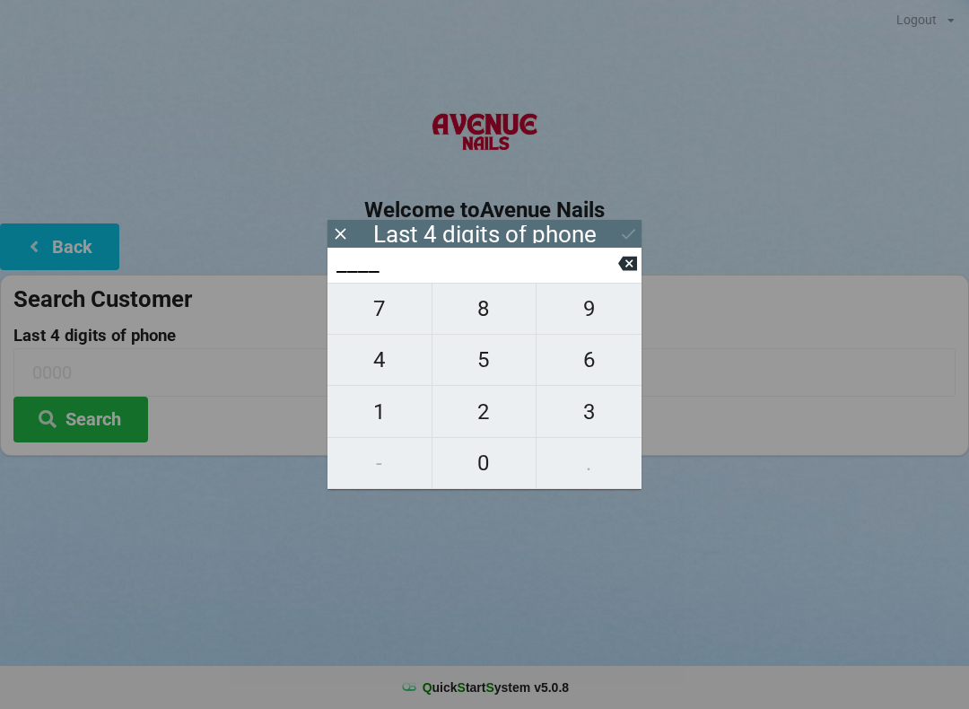
click at [601, 406] on span "3" at bounding box center [589, 412] width 105 height 38
type input "3___"
click at [378, 416] on span "1" at bounding box center [380, 412] width 104 height 38
type input "31__"
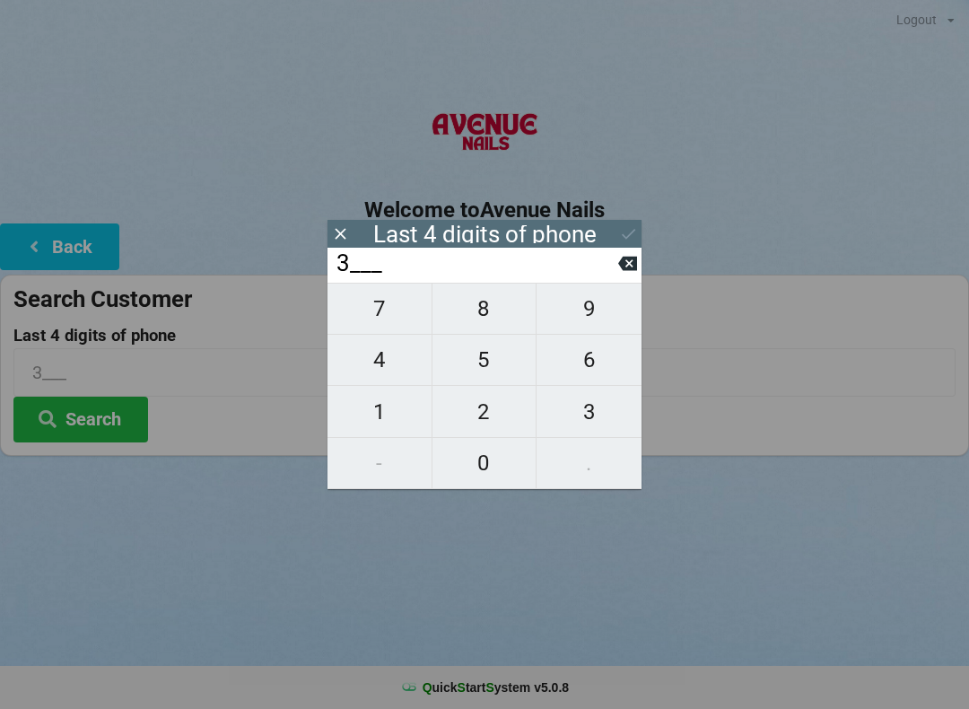
type input "31__"
click at [378, 372] on span "4" at bounding box center [380, 360] width 104 height 38
type input "314_"
click at [493, 371] on span "5" at bounding box center [485, 360] width 104 height 38
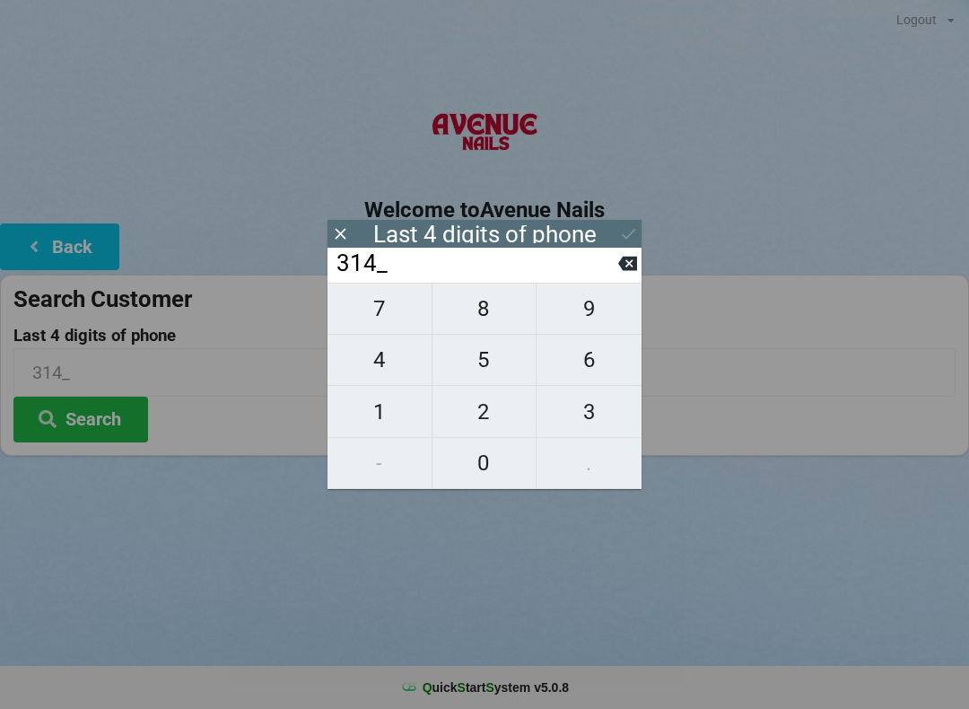
type input "3145"
click at [108, 408] on button "Search" at bounding box center [80, 420] width 135 height 46
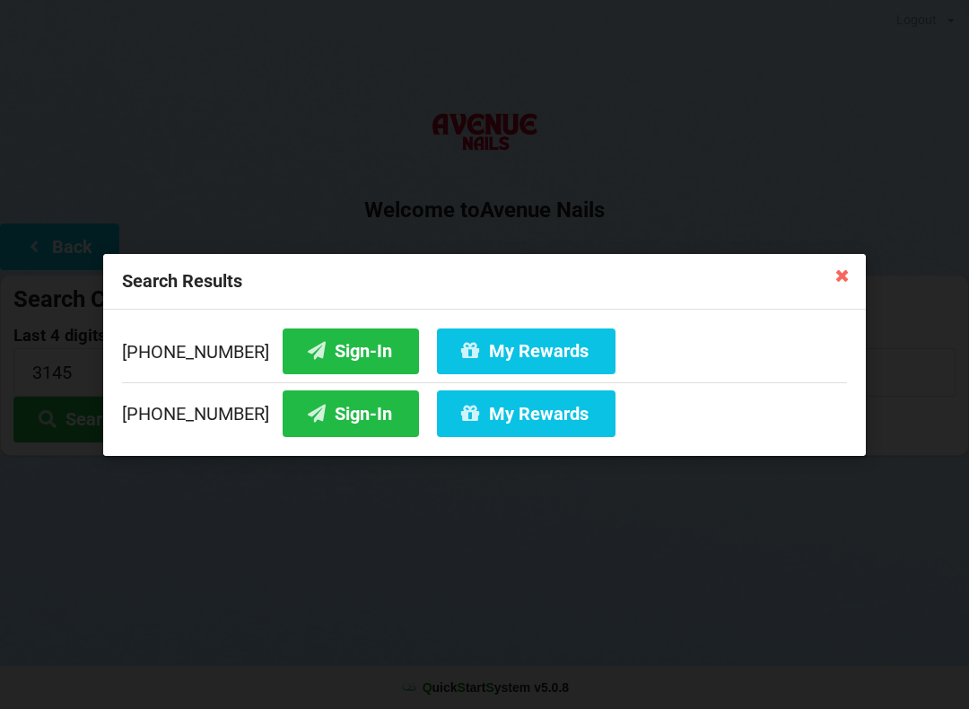
click at [335, 351] on button "Sign-In" at bounding box center [351, 351] width 136 height 46
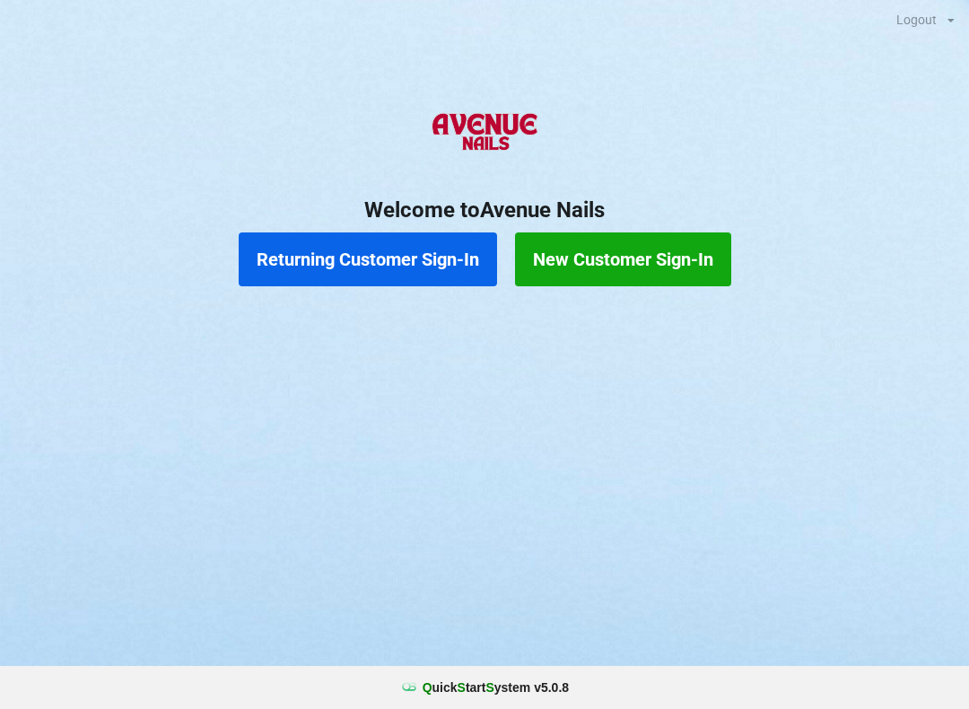
click at [369, 252] on button "Returning Customer Sign-In" at bounding box center [368, 259] width 258 height 54
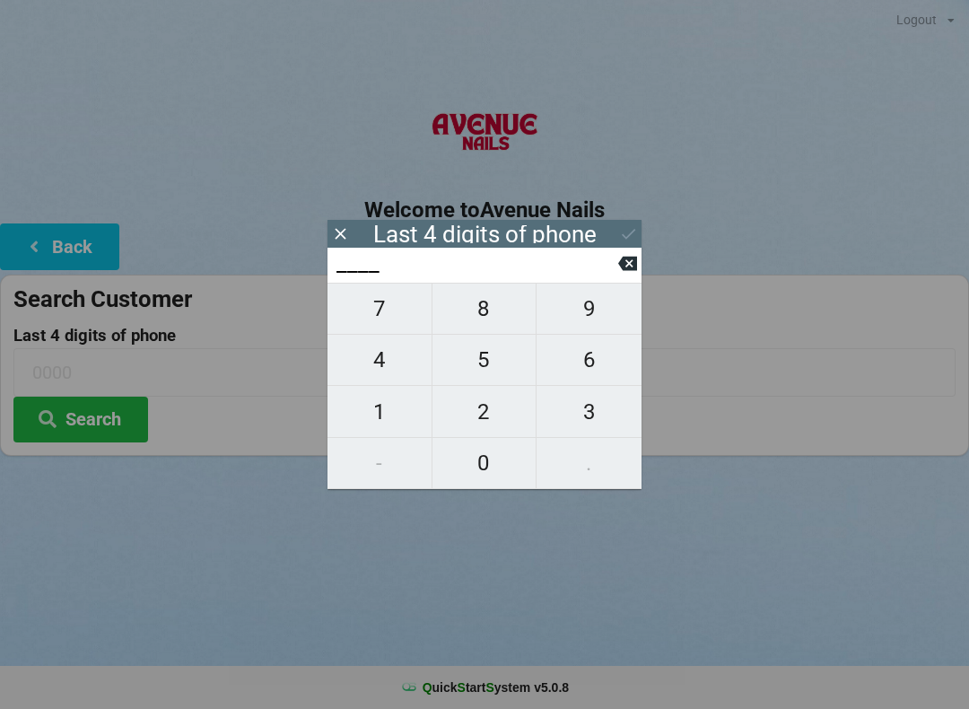
click at [605, 415] on span "3" at bounding box center [589, 412] width 105 height 38
type input "3___"
click at [484, 469] on span "0" at bounding box center [485, 463] width 104 height 38
type input "30__"
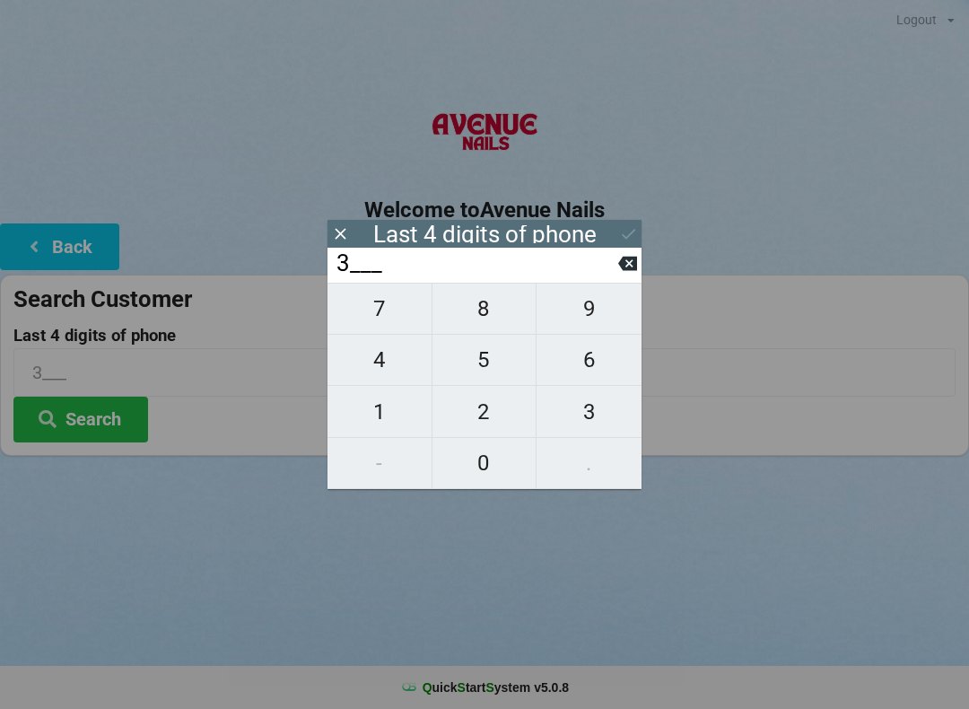
type input "30__"
click at [481, 359] on span "5" at bounding box center [485, 360] width 104 height 38
type input "305_"
click at [592, 319] on span "9" at bounding box center [589, 309] width 105 height 38
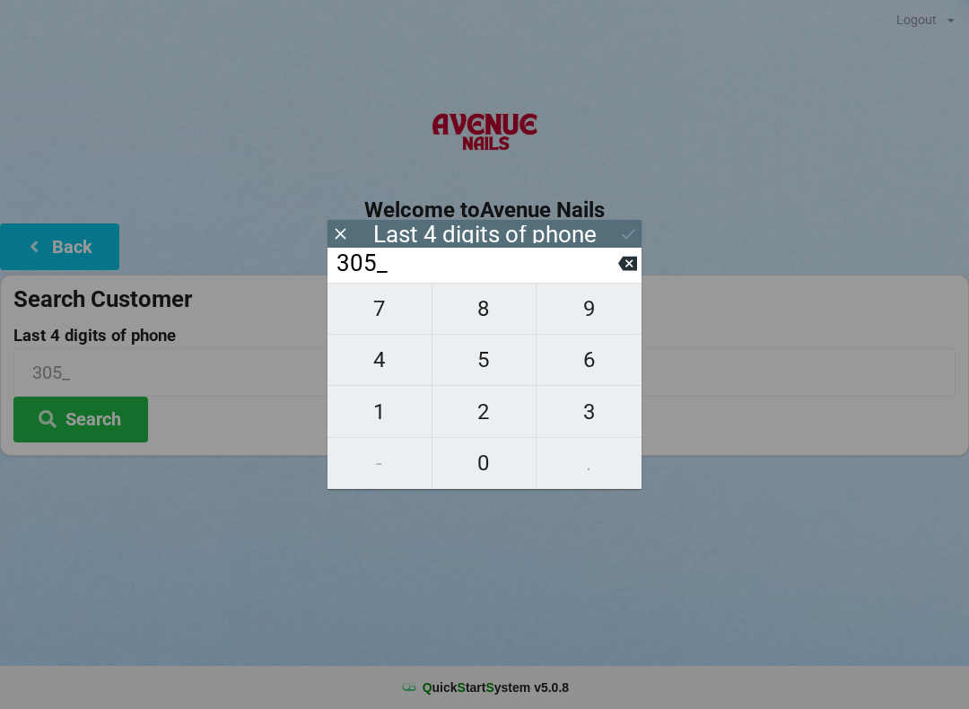
type input "3059"
click at [484, 458] on div "7 8 9 4 5 6 1 2 3 - 0 ." at bounding box center [485, 386] width 314 height 206
click at [485, 360] on div "7 8 9 4 5 6 1 2 3 - 0 ." at bounding box center [485, 386] width 314 height 206
click at [335, 234] on icon at bounding box center [340, 233] width 19 height 19
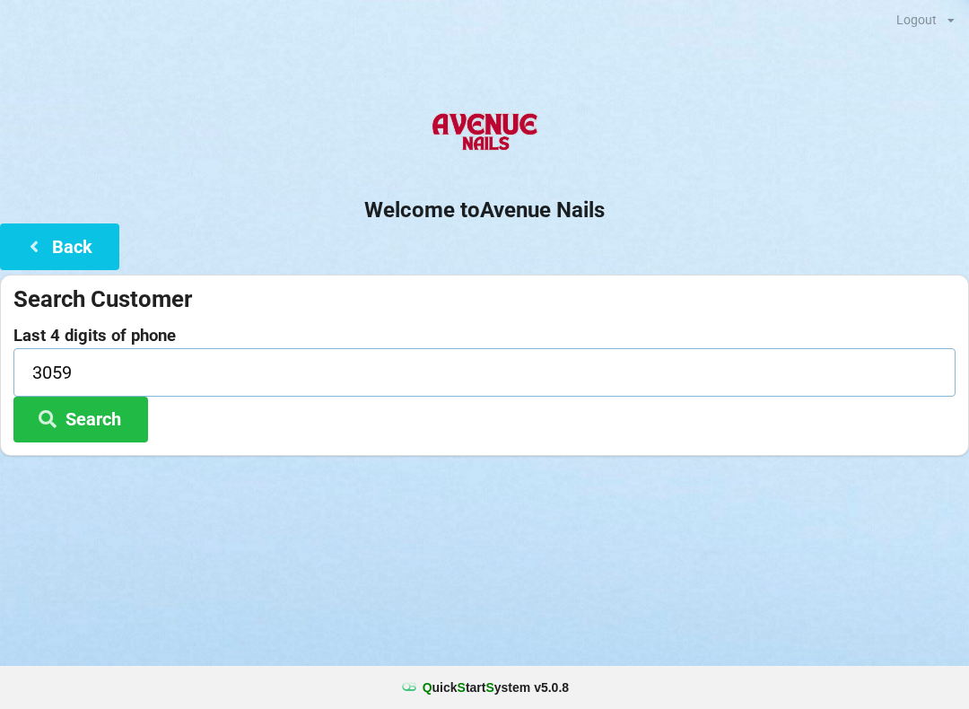
click at [113, 369] on input "3059" at bounding box center [484, 372] width 942 height 48
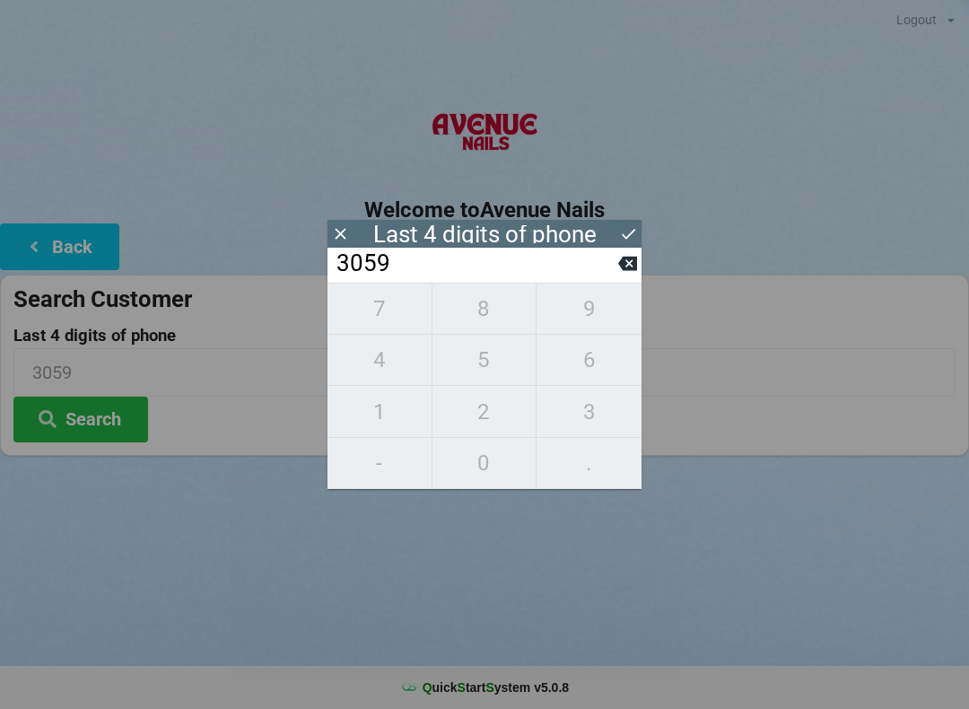
click at [617, 266] on input "3059" at bounding box center [477, 263] width 284 height 29
click at [619, 270] on icon at bounding box center [627, 264] width 19 height 14
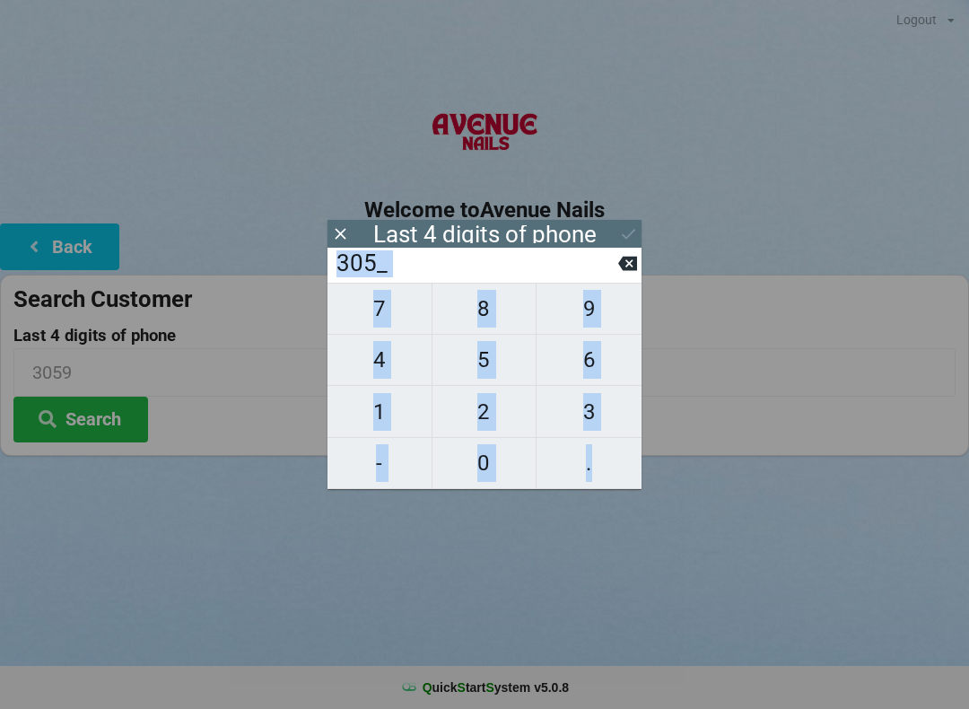
click at [617, 272] on input "305_" at bounding box center [477, 263] width 284 height 29
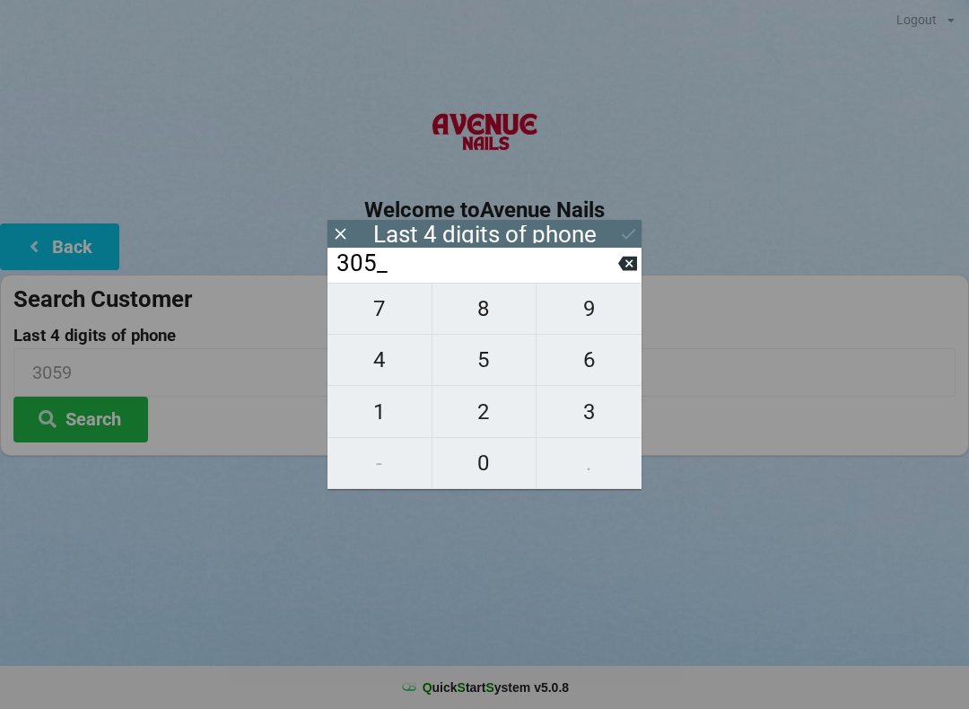
click at [619, 268] on icon at bounding box center [627, 264] width 19 height 14
click at [625, 263] on icon at bounding box center [627, 264] width 19 height 14
click at [620, 261] on icon at bounding box center [627, 263] width 19 height 19
type input "____"
click at [480, 406] on span "2" at bounding box center [485, 412] width 104 height 38
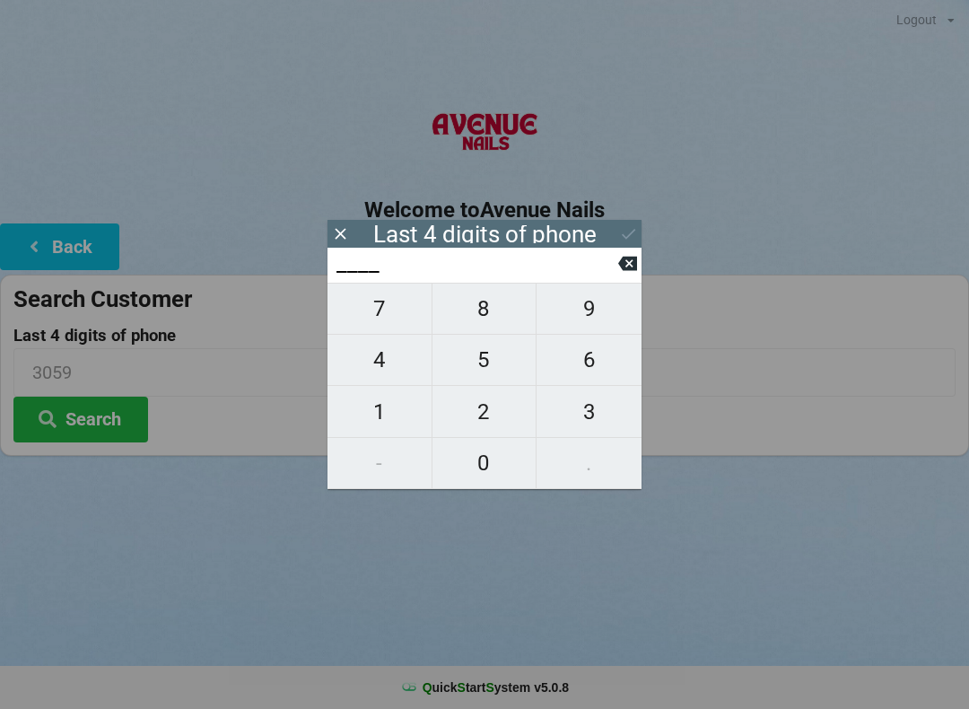
type input "2___"
click at [582, 355] on span "6" at bounding box center [589, 360] width 105 height 38
type input "26__"
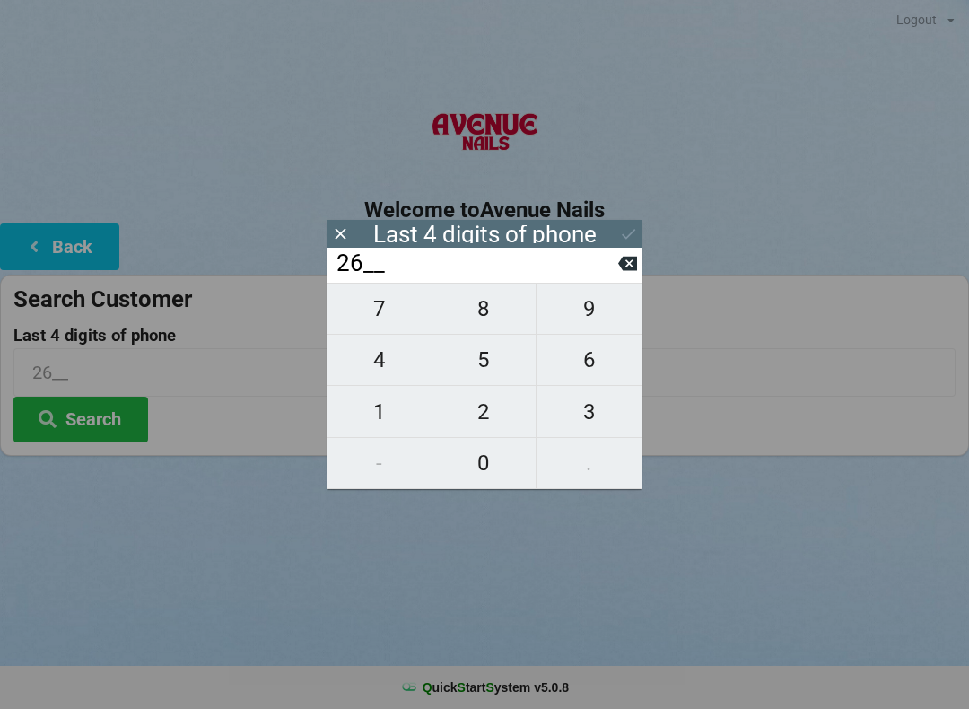
click at [581, 358] on span "6" at bounding box center [589, 360] width 105 height 38
type input "266_"
click at [368, 316] on span "7" at bounding box center [380, 309] width 104 height 38
type input "2667"
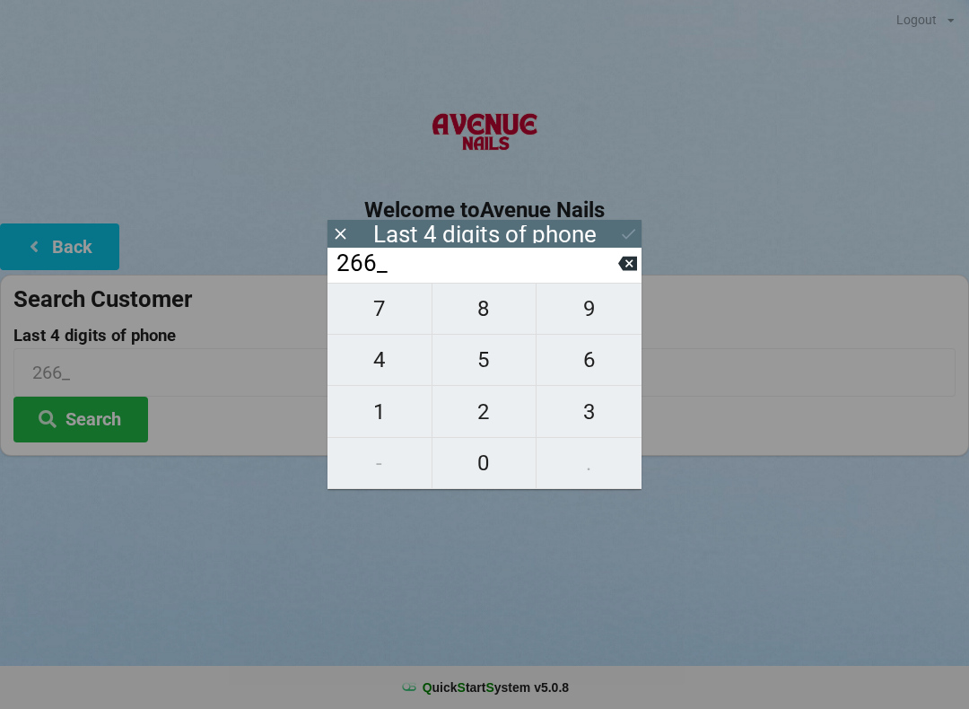
type input "2667"
click at [442, 269] on input "2667" at bounding box center [477, 263] width 284 height 29
click at [625, 231] on icon at bounding box center [628, 233] width 19 height 19
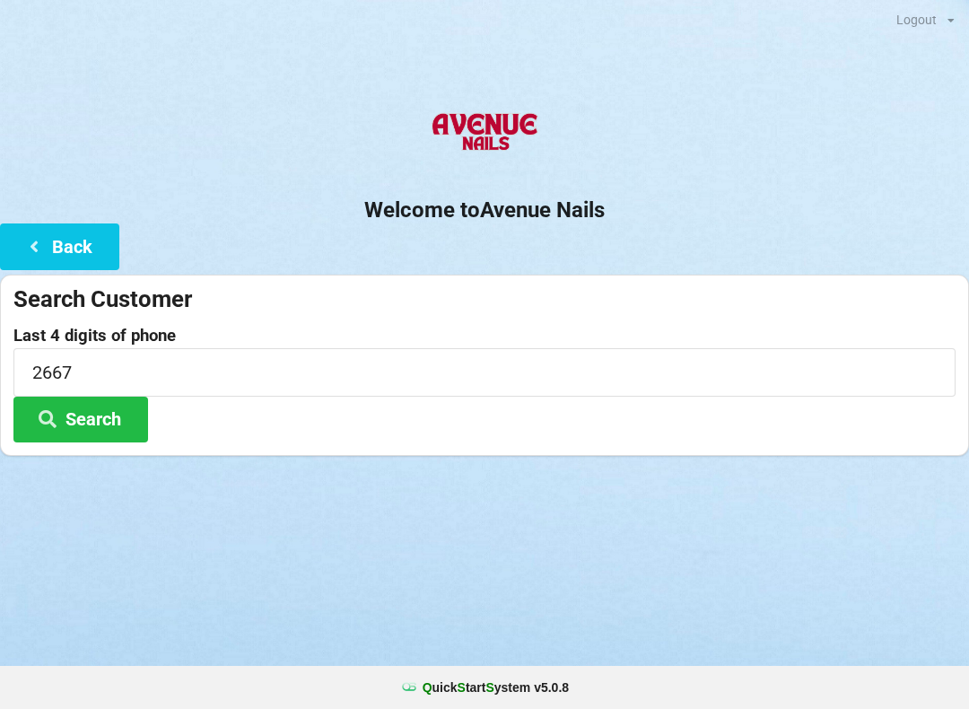
click at [88, 410] on button "Search" at bounding box center [80, 420] width 135 height 46
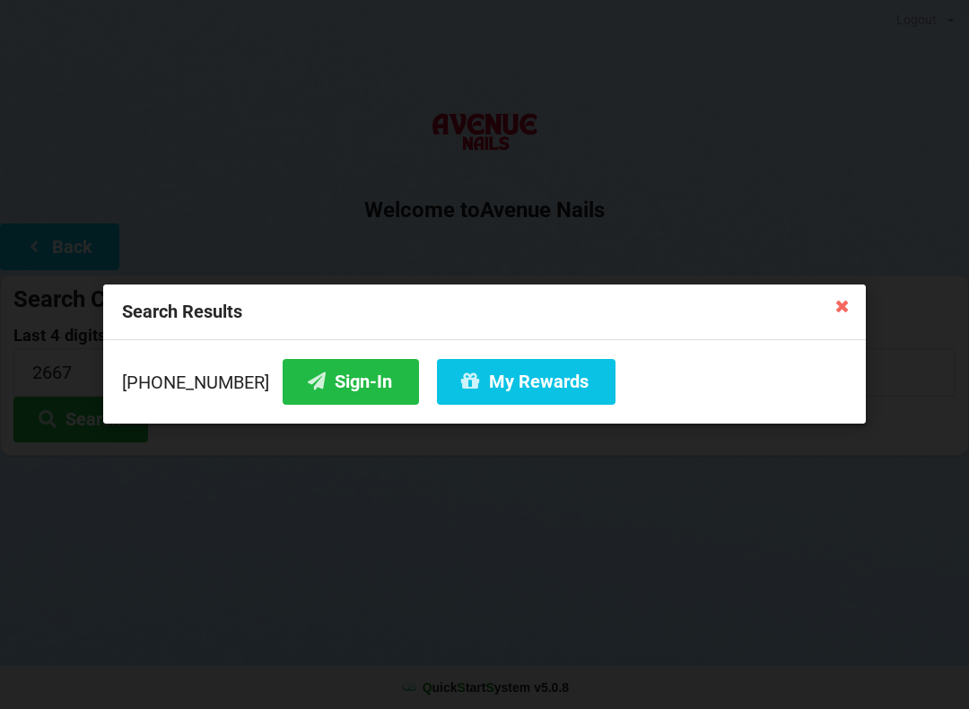
click at [303, 380] on button "Sign-In" at bounding box center [351, 382] width 136 height 46
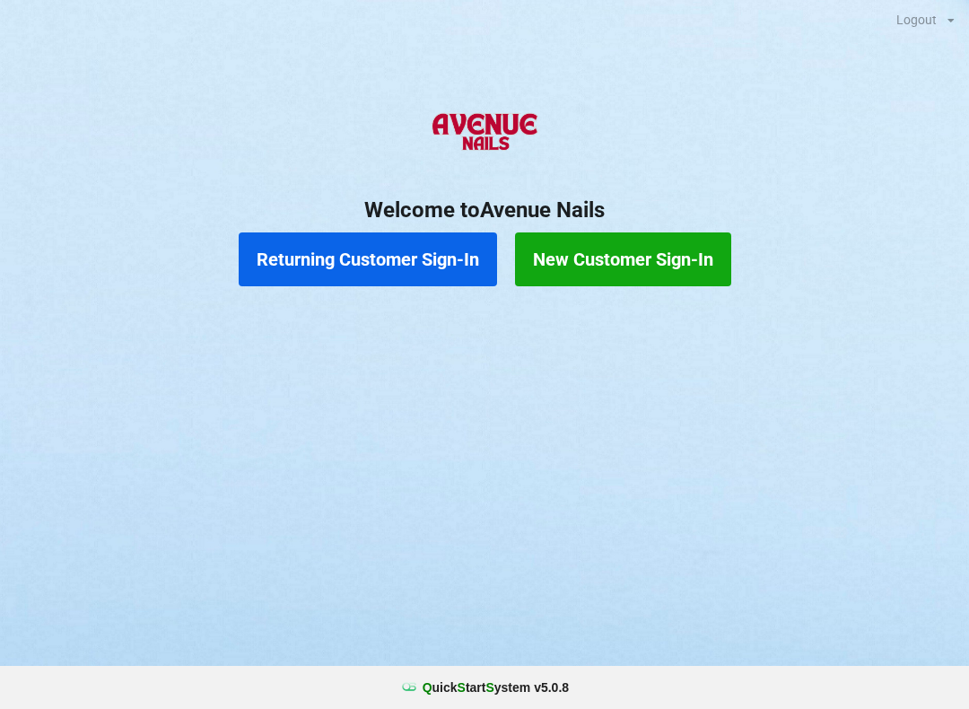
click at [349, 236] on button "Returning Customer Sign-In" at bounding box center [368, 259] width 258 height 54
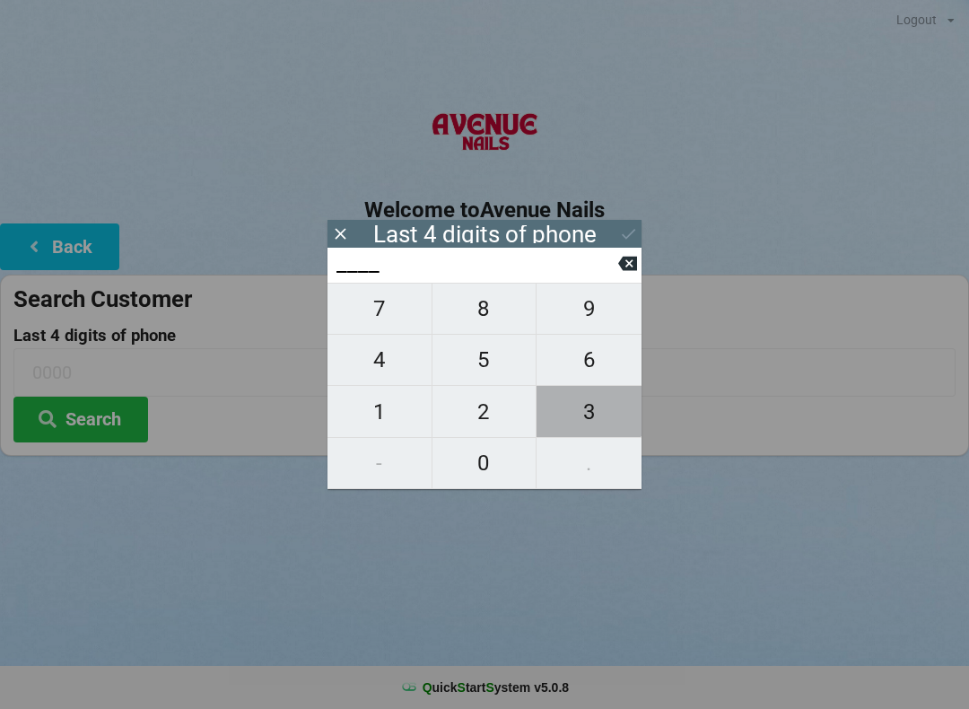
click at [590, 399] on span "3" at bounding box center [589, 412] width 105 height 38
type input "3___"
click at [479, 401] on span "2" at bounding box center [485, 412] width 104 height 38
type input "32__"
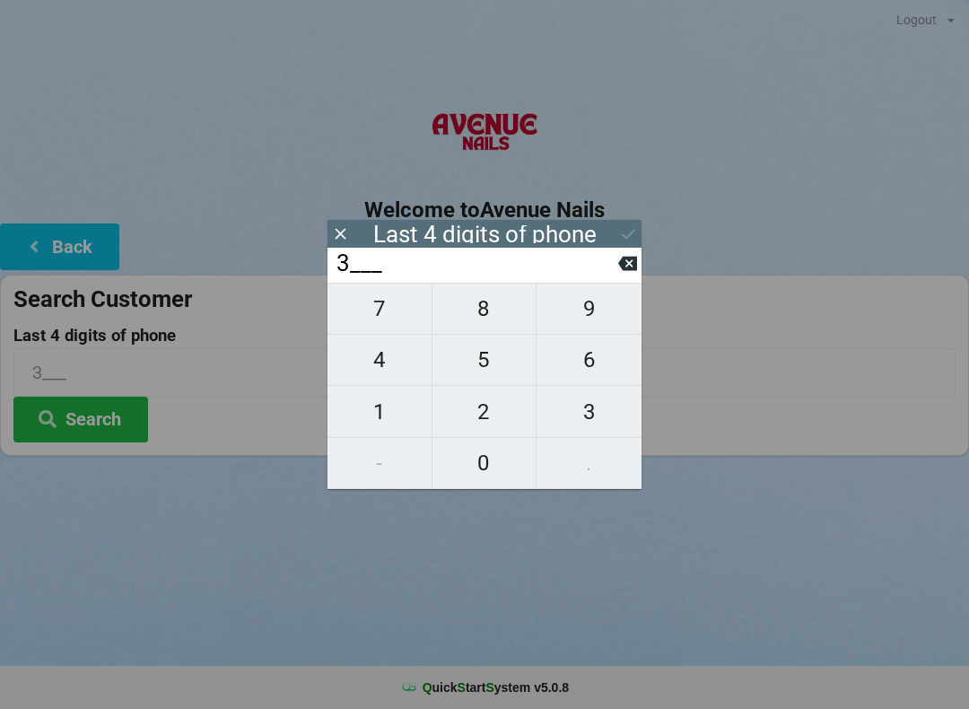
type input "32__"
click at [378, 404] on span "1" at bounding box center [380, 412] width 104 height 38
type input "321_"
click at [374, 363] on span "4" at bounding box center [380, 360] width 104 height 38
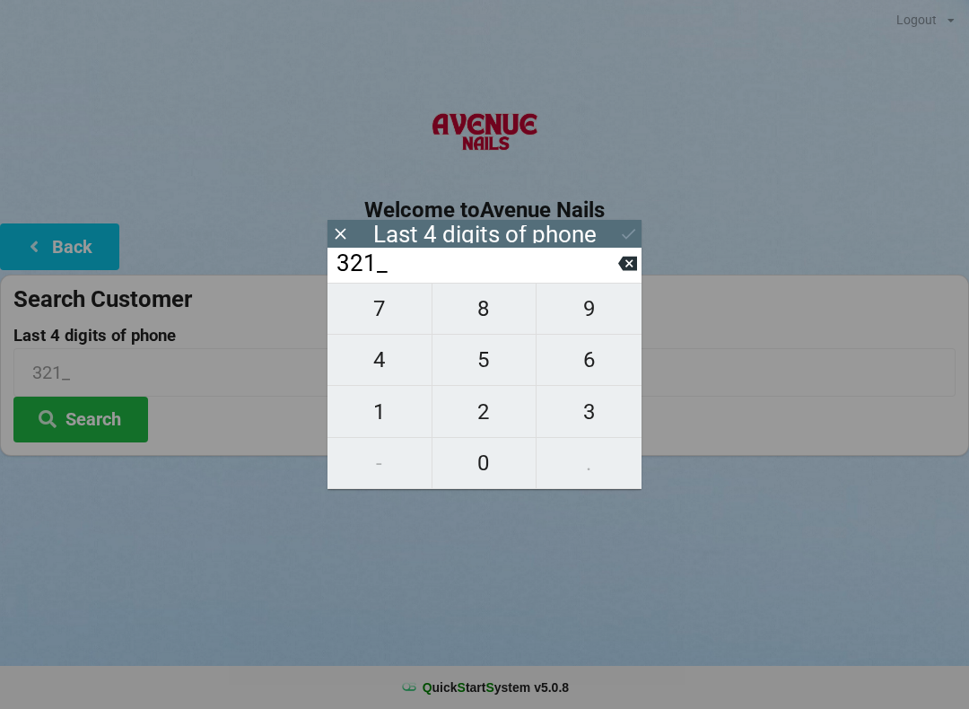
type input "3214"
click at [584, 396] on div "7 8 9 4 5 6 1 2 3 - 0 ." at bounding box center [485, 386] width 314 height 206
click at [621, 271] on icon at bounding box center [627, 264] width 19 height 14
click at [614, 270] on input "321_" at bounding box center [477, 263] width 284 height 29
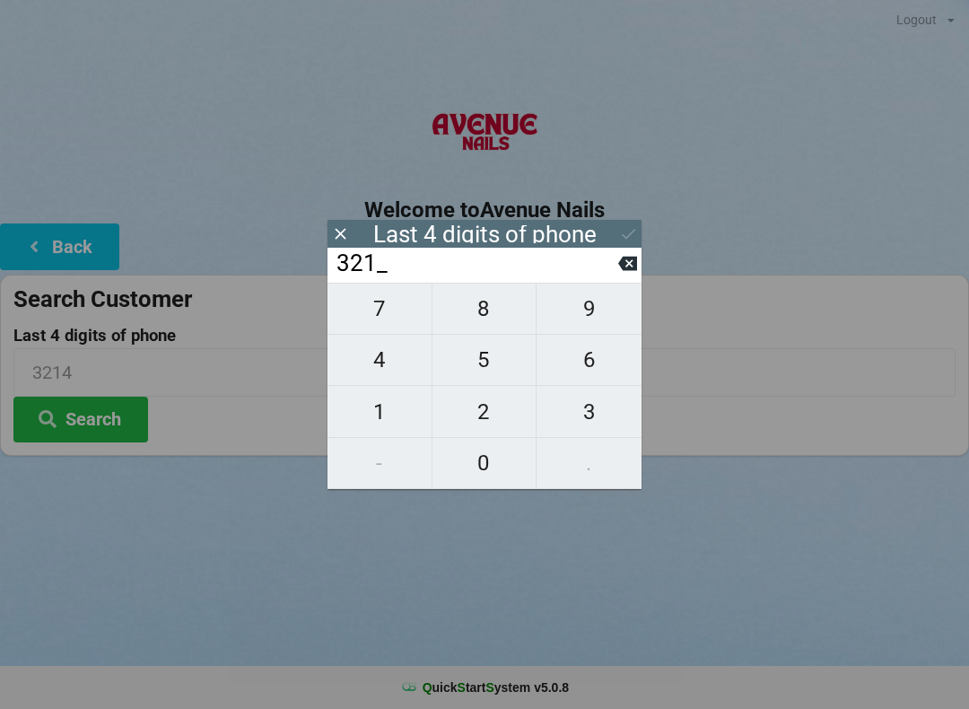
click at [616, 266] on input "321_" at bounding box center [477, 263] width 284 height 29
click at [621, 257] on button at bounding box center [627, 263] width 19 height 24
click at [616, 259] on input "32__" at bounding box center [477, 263] width 284 height 29
click at [625, 258] on button at bounding box center [627, 263] width 19 height 24
click at [620, 258] on button at bounding box center [627, 263] width 19 height 24
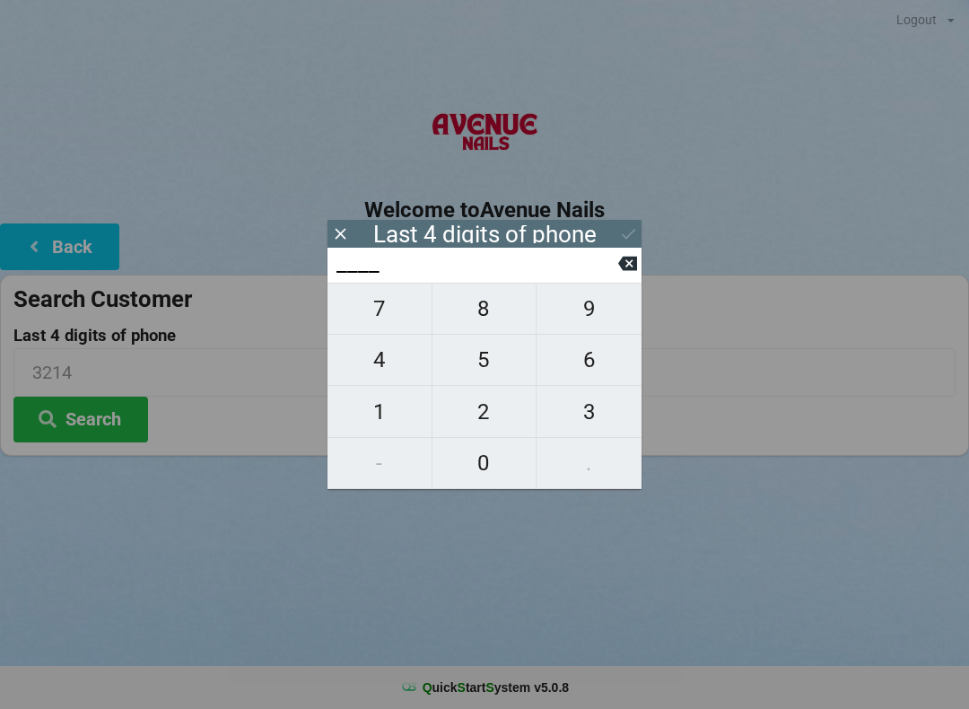
click at [486, 303] on span "8" at bounding box center [485, 309] width 104 height 38
type input "8___"
click at [381, 412] on span "1" at bounding box center [380, 412] width 104 height 38
type input "81__"
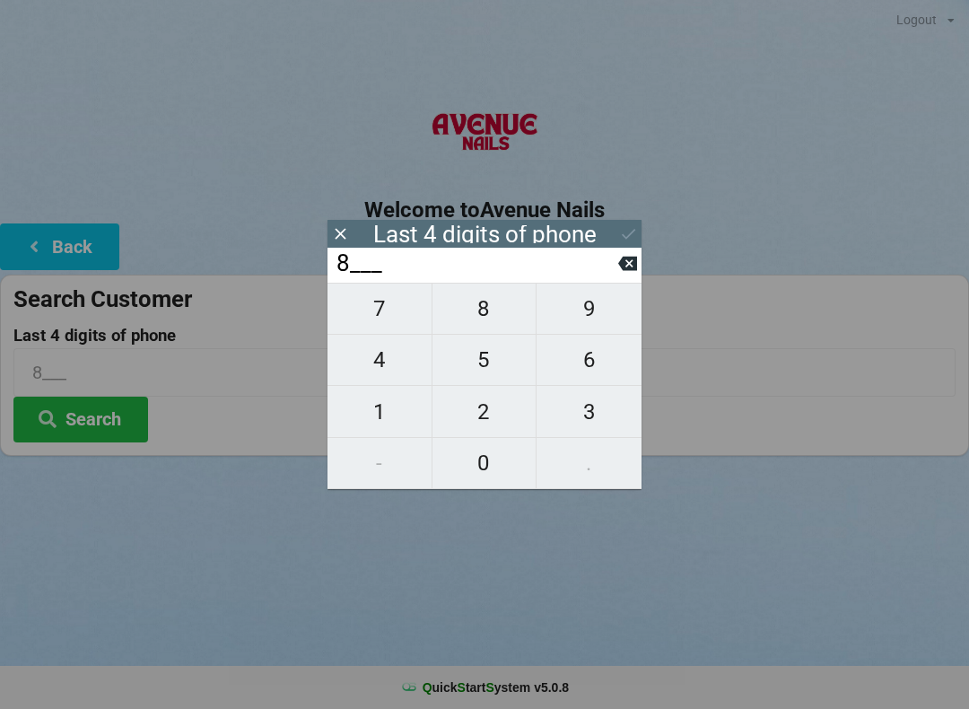
type input "81__"
click at [486, 311] on span "8" at bounding box center [485, 309] width 104 height 38
type input "818_"
click at [483, 311] on span "8" at bounding box center [485, 309] width 104 height 38
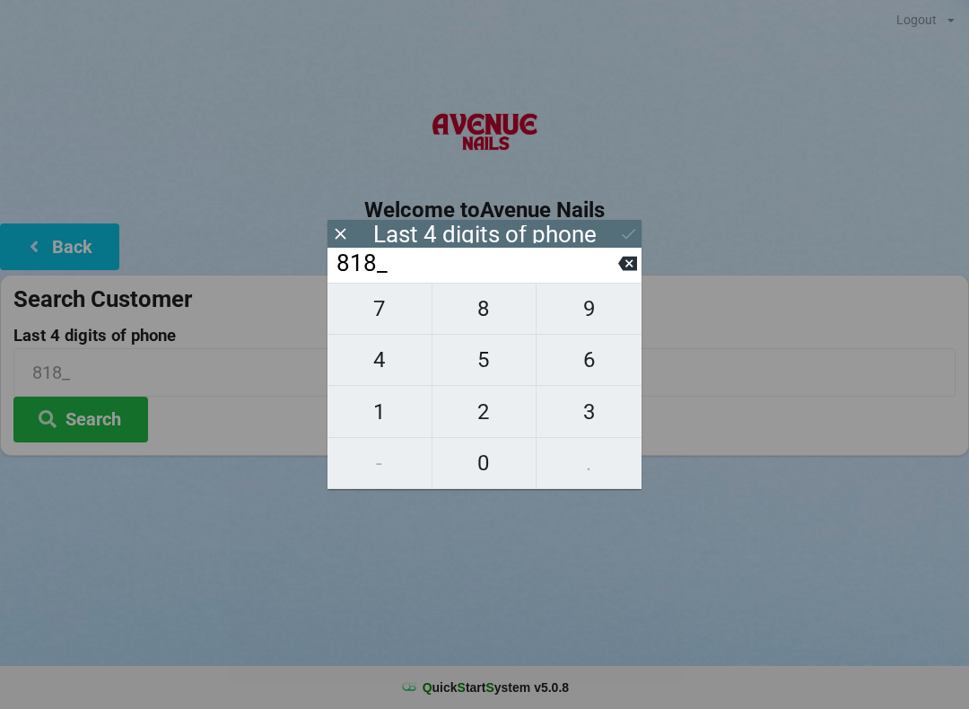
type input "8188"
click at [612, 235] on div "Last 4 digits of phone" at bounding box center [485, 234] width 314 height 28
click at [615, 228] on div "Last 4 digits of phone" at bounding box center [485, 234] width 314 height 28
click at [627, 230] on icon at bounding box center [628, 233] width 19 height 19
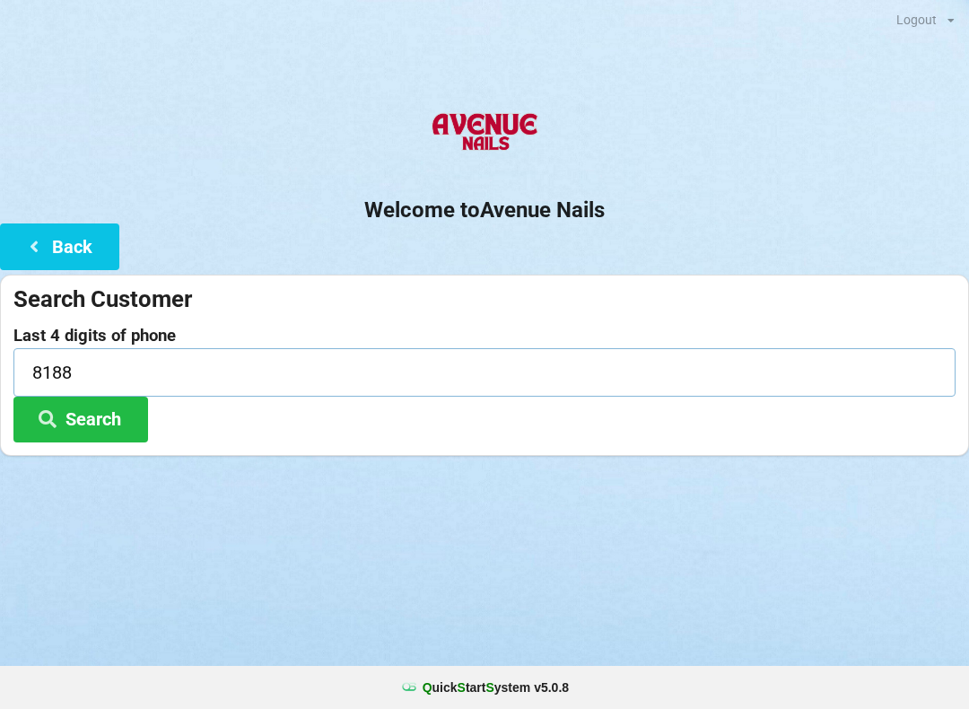
click at [206, 376] on input "8188" at bounding box center [484, 372] width 942 height 48
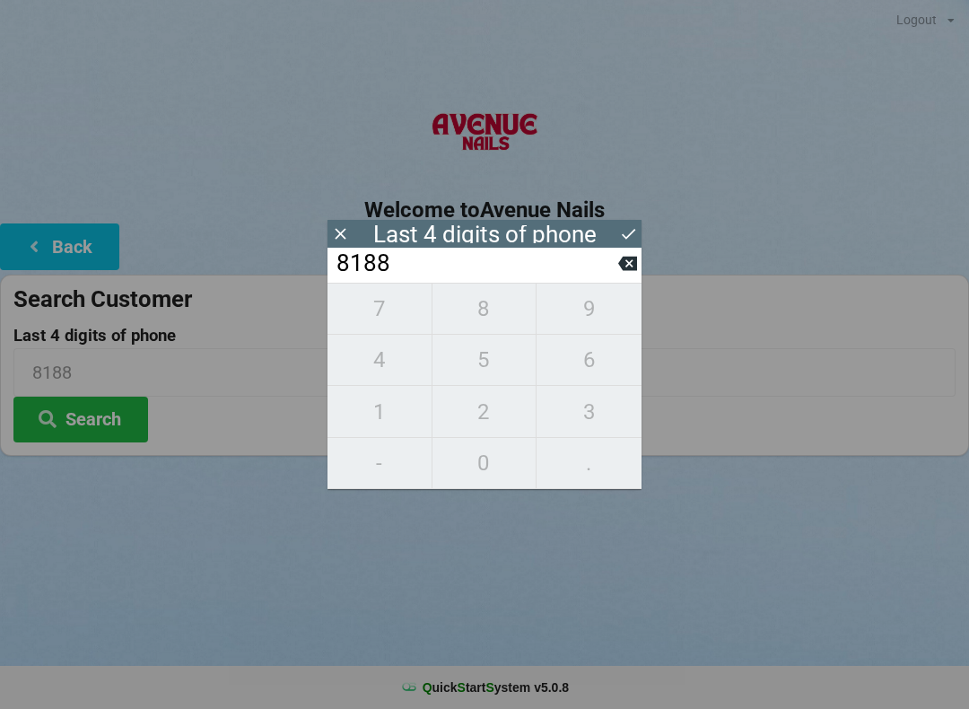
click at [629, 233] on icon at bounding box center [628, 233] width 19 height 19
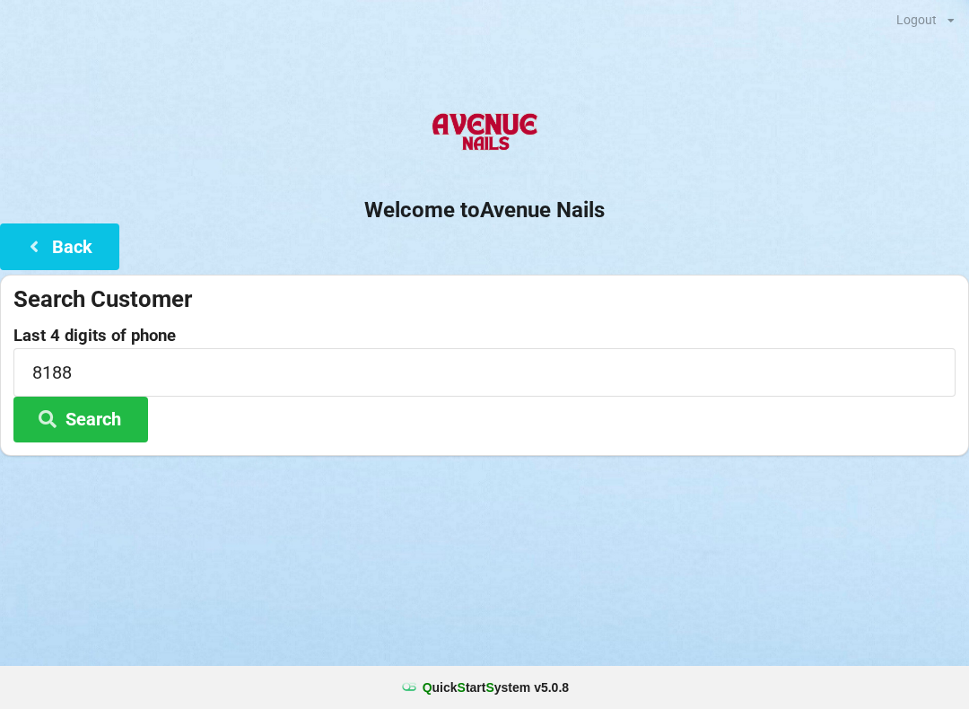
click at [109, 428] on button "Search" at bounding box center [80, 420] width 135 height 46
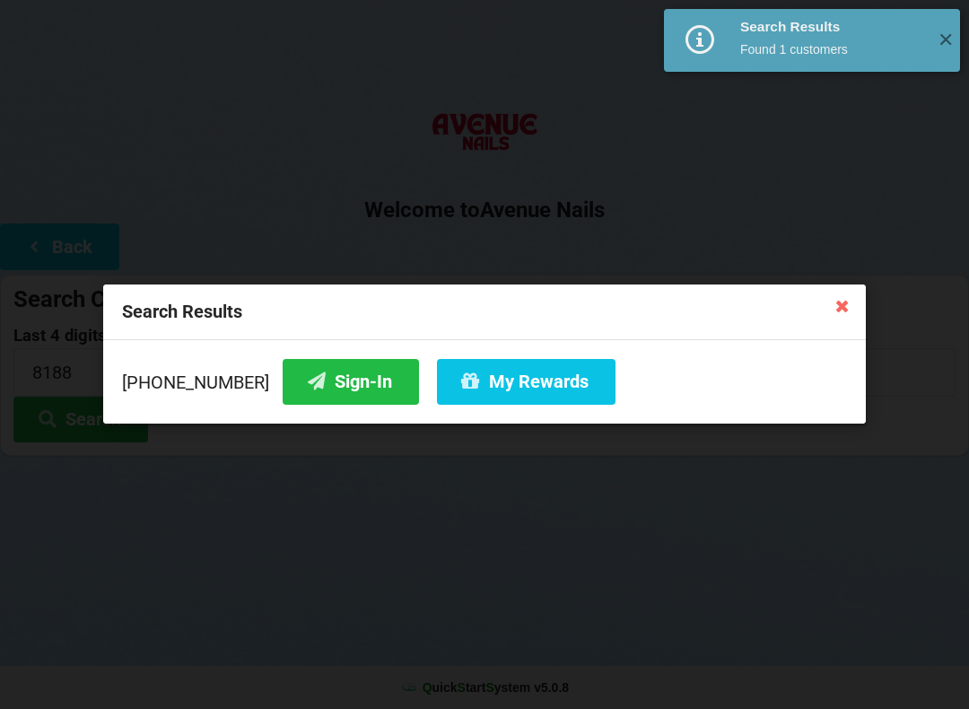
click at [335, 391] on button "Sign-In" at bounding box center [351, 382] width 136 height 46
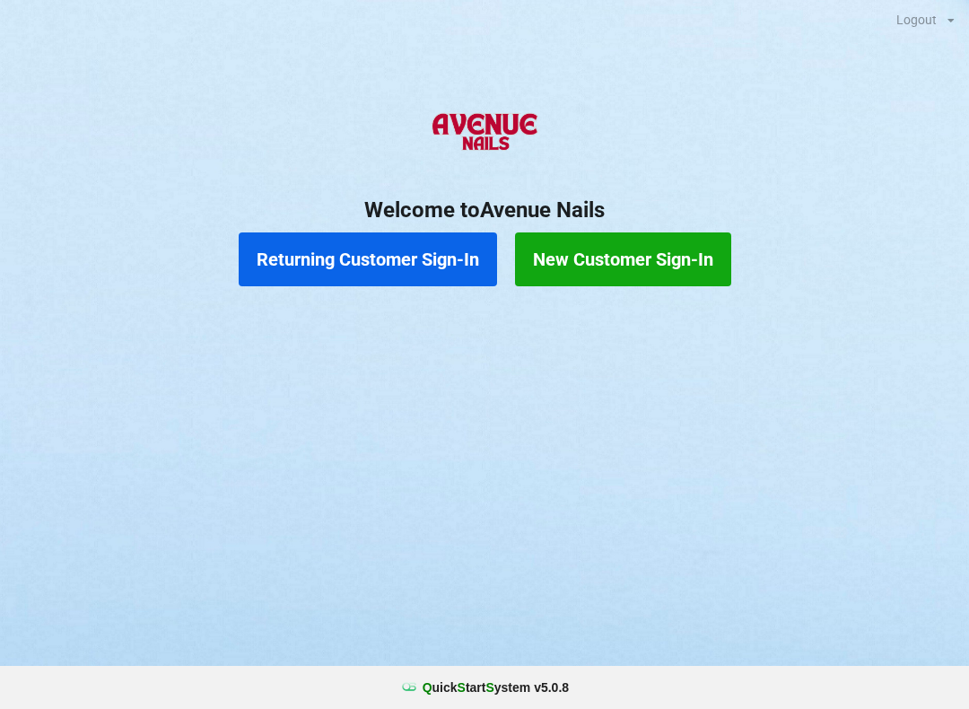
click at [348, 240] on button "Returning Customer Sign-In" at bounding box center [368, 259] width 258 height 54
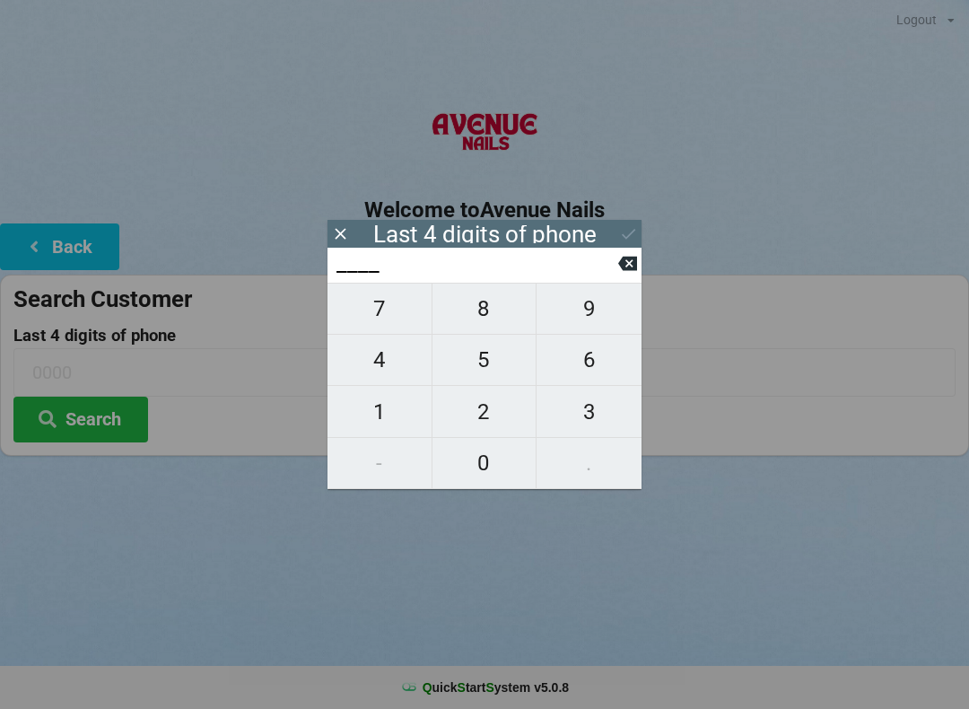
click at [483, 298] on button "8" at bounding box center [485, 309] width 105 height 52
type input "8___"
click at [484, 353] on span "5" at bounding box center [485, 360] width 104 height 38
type input "85__"
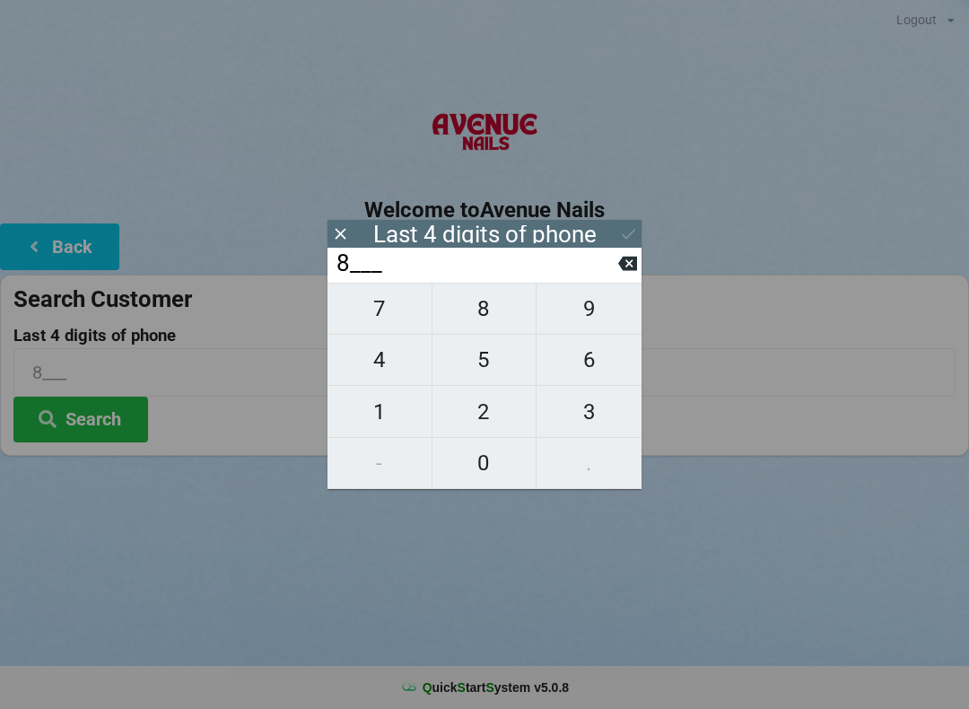
type input "85__"
click at [479, 454] on span "0" at bounding box center [485, 463] width 104 height 38
type input "850_"
click at [579, 416] on span "3" at bounding box center [589, 412] width 105 height 38
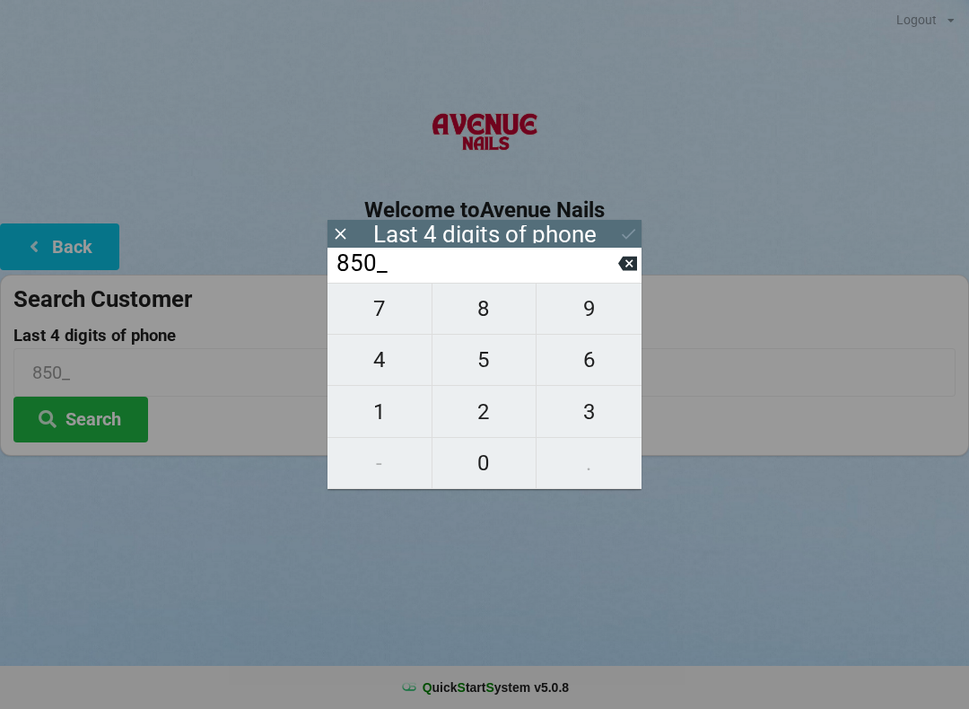
type input "8503"
click at [479, 477] on div "7 8 9 4 5 6 1 2 3 - 0 ." at bounding box center [485, 386] width 314 height 206
click at [592, 397] on div "7 8 9 4 5 6 1 2 3 - 0 ." at bounding box center [485, 386] width 314 height 206
click at [623, 265] on icon at bounding box center [627, 264] width 19 height 14
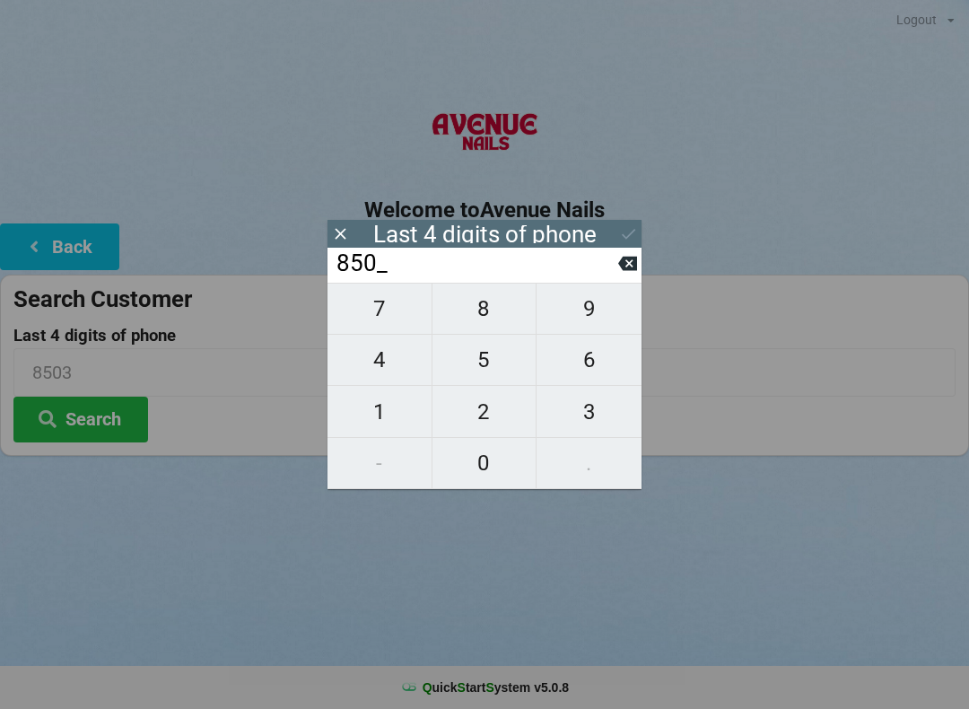
click at [625, 271] on icon at bounding box center [627, 264] width 19 height 14
click at [619, 272] on icon at bounding box center [627, 263] width 19 height 19
click at [617, 275] on input "8___" at bounding box center [477, 263] width 284 height 29
click at [611, 272] on input "8___" at bounding box center [477, 263] width 284 height 29
click at [631, 258] on button at bounding box center [627, 263] width 19 height 24
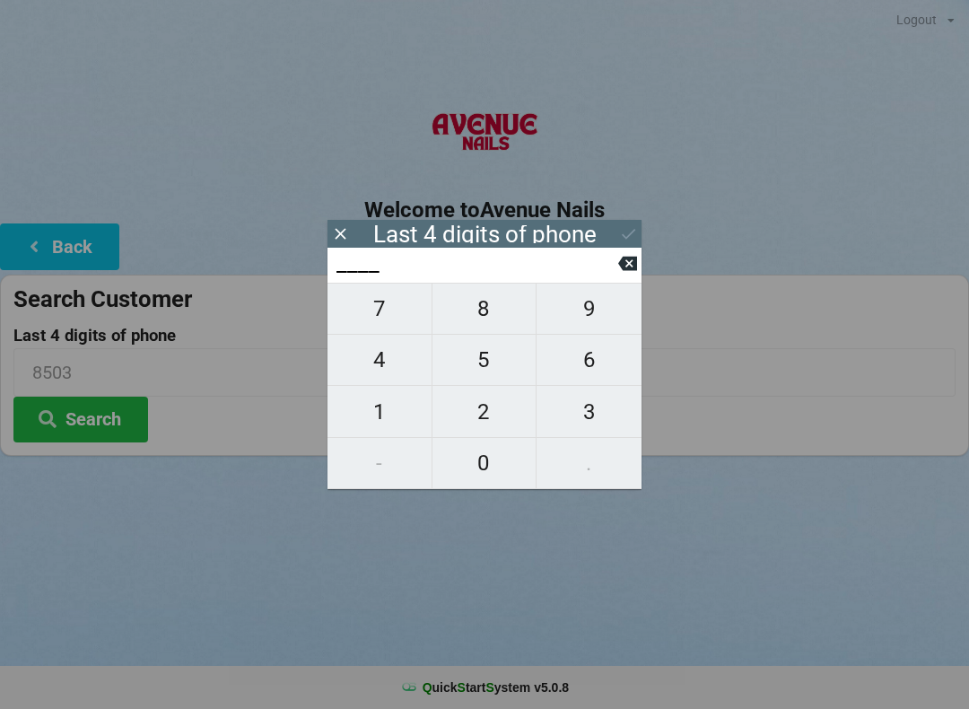
click at [382, 419] on span "1" at bounding box center [380, 412] width 104 height 38
type input "1___"
click at [389, 319] on span "7" at bounding box center [380, 309] width 104 height 38
type input "17__"
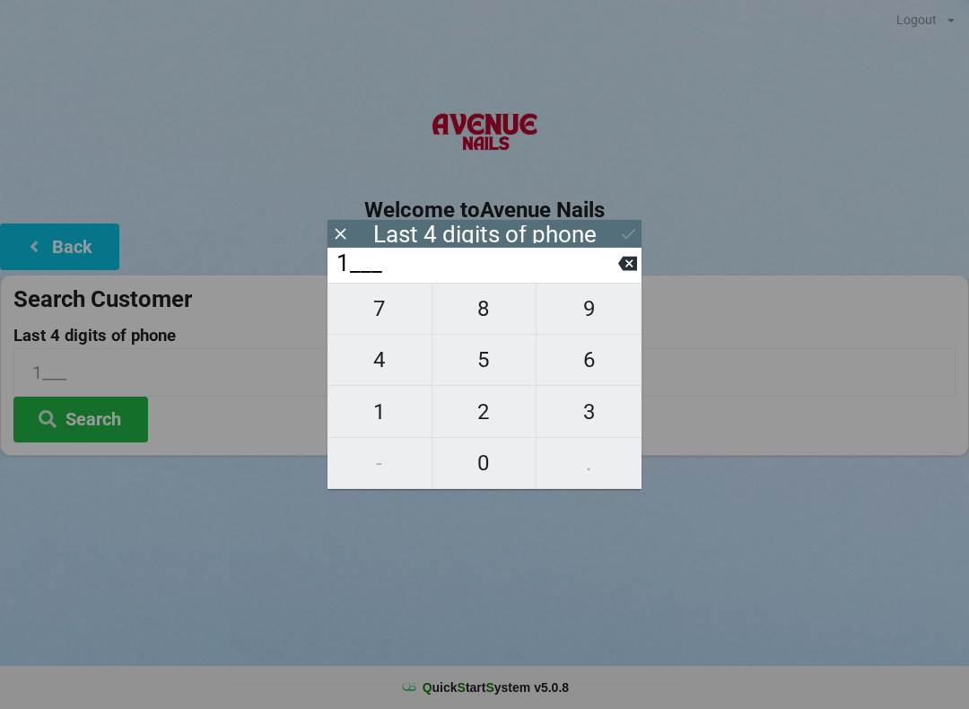
type input "17__"
click at [392, 311] on span "7" at bounding box center [380, 309] width 104 height 38
type input "177_"
click at [590, 420] on span "3" at bounding box center [589, 412] width 105 height 38
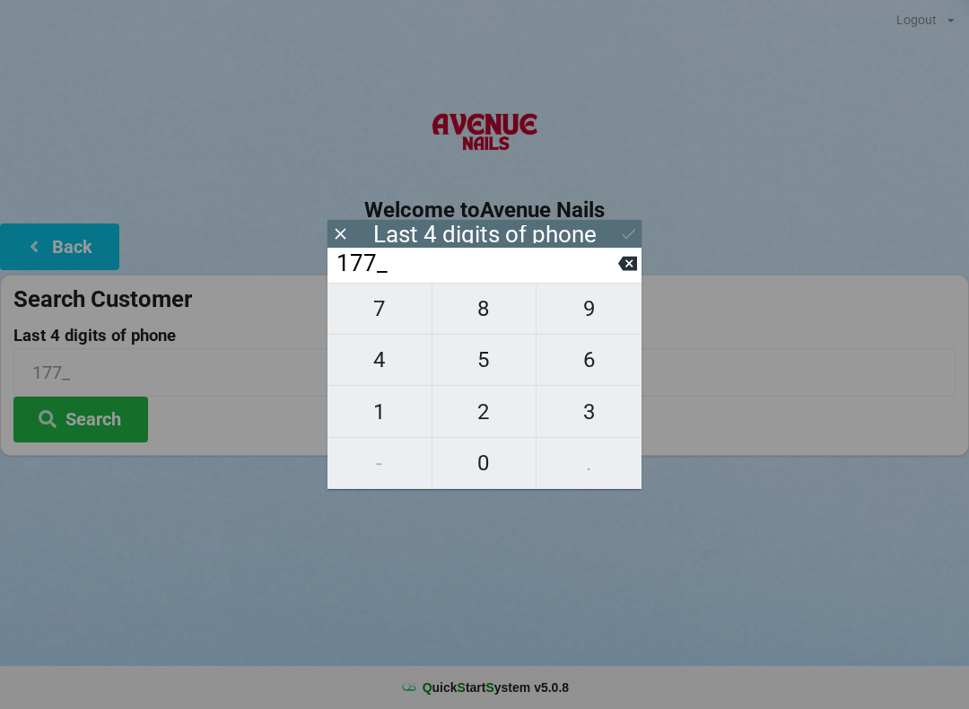
type input "1773"
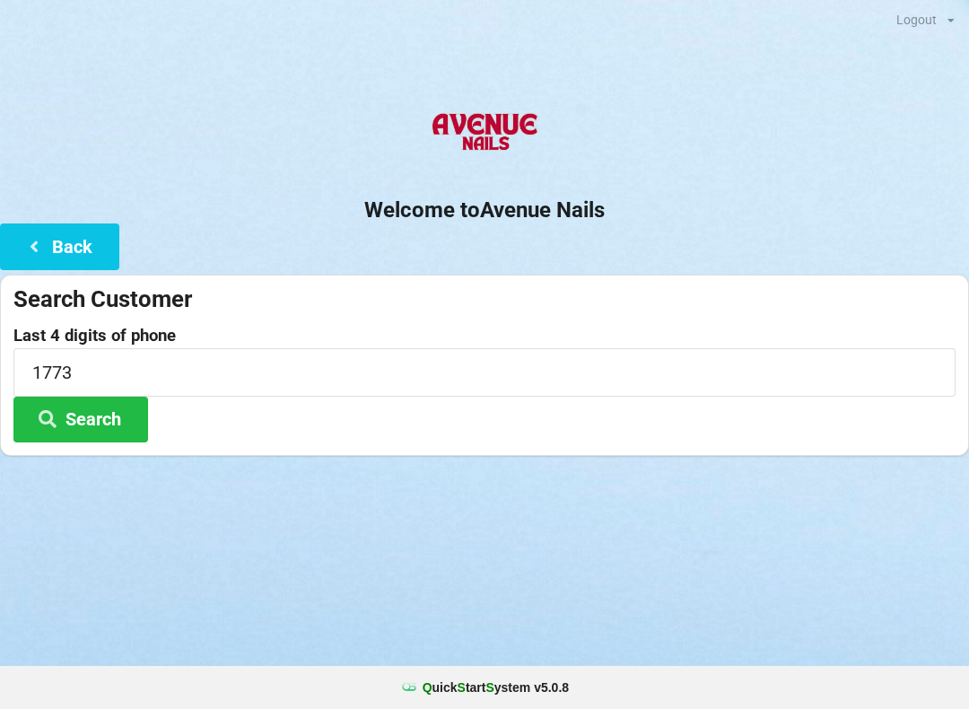
click at [677, 555] on div "Logout Logout Sign-In Welcome to Avenue Nails Back Search Customer Last 4 digit…" at bounding box center [484, 354] width 969 height 709
click at [85, 418] on button "Search" at bounding box center [80, 420] width 135 height 46
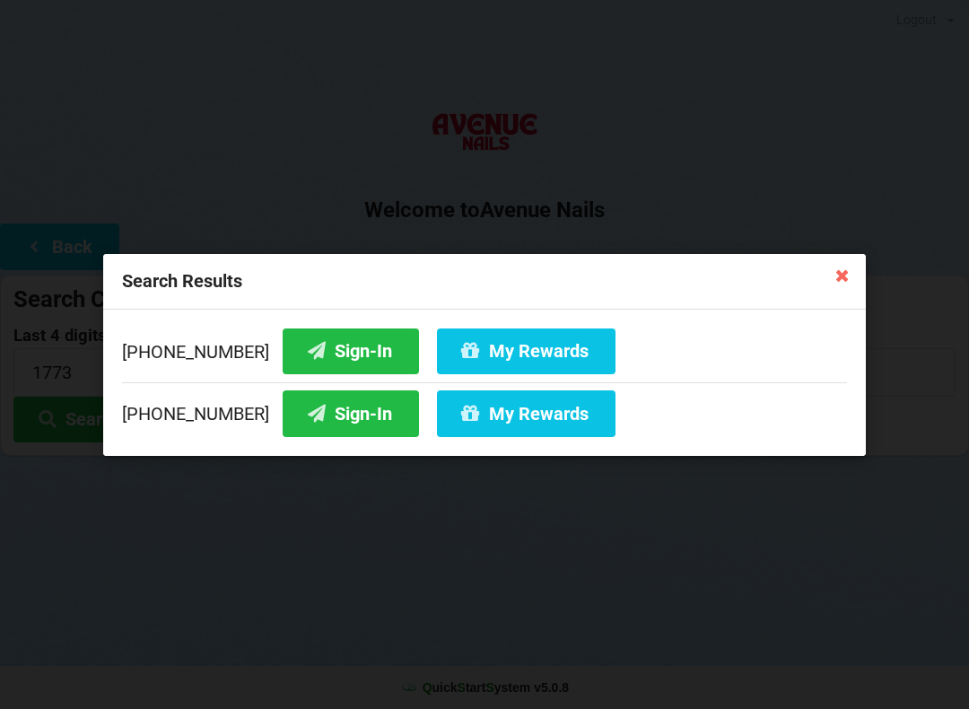
click at [341, 346] on button "Sign-In" at bounding box center [351, 351] width 136 height 46
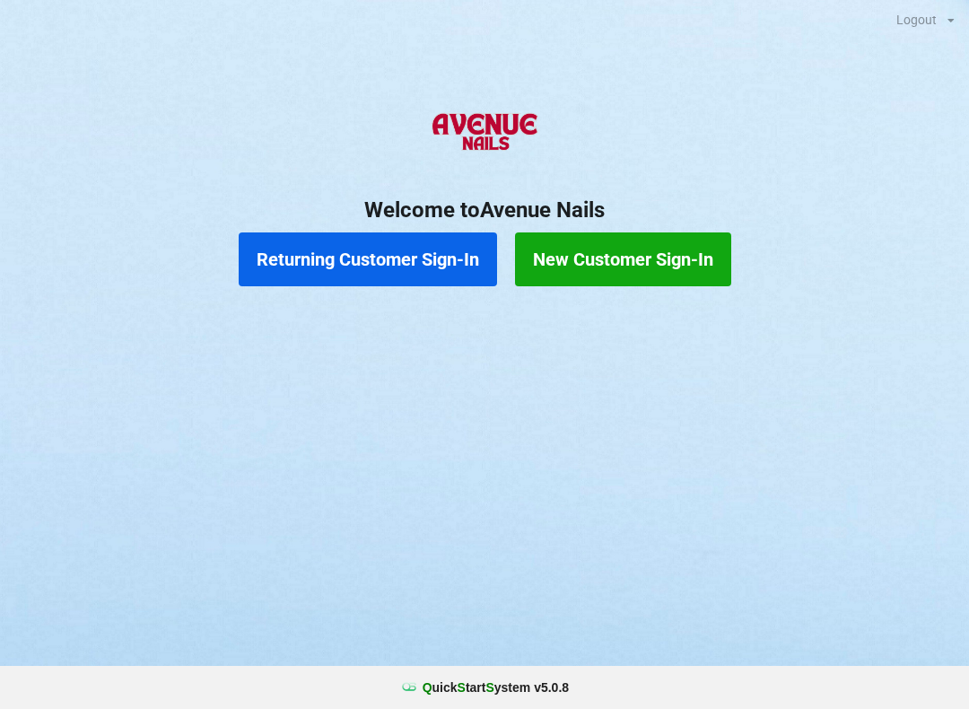
click at [349, 258] on button "Returning Customer Sign-In" at bounding box center [368, 259] width 258 height 54
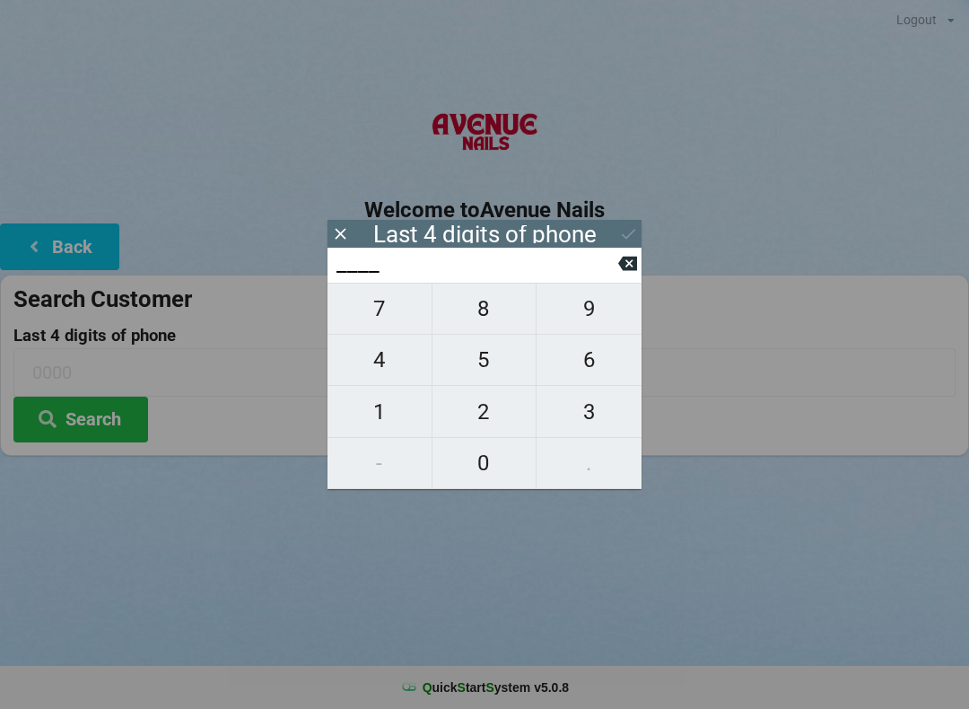
click at [594, 366] on span "6" at bounding box center [589, 360] width 105 height 38
type input "6___"
click at [384, 367] on span "4" at bounding box center [380, 360] width 104 height 38
type input "64__"
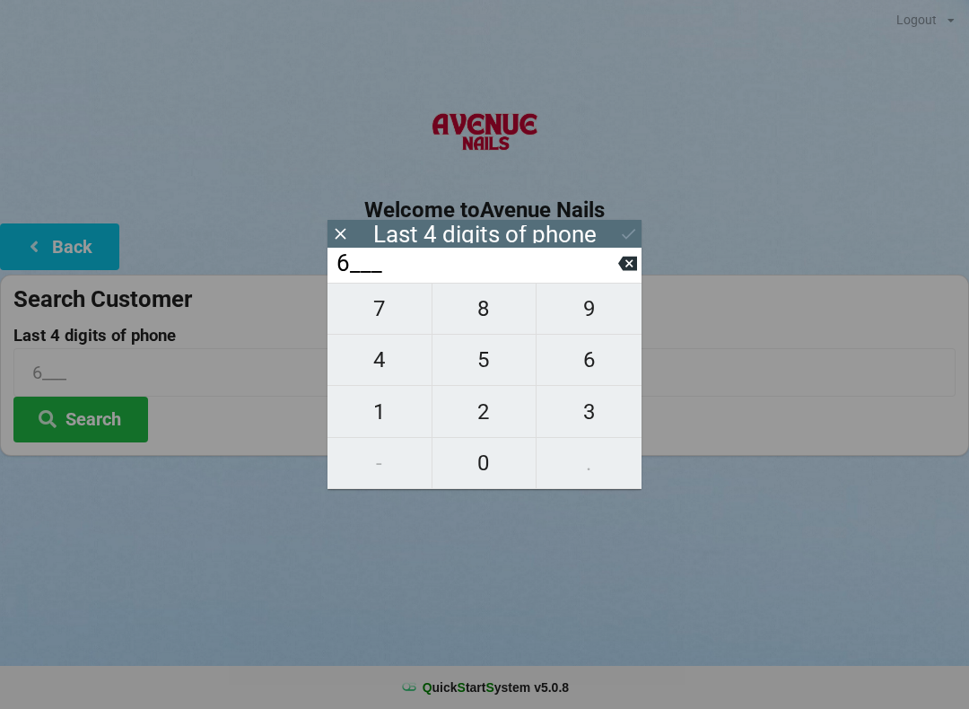
type input "64__"
click at [490, 467] on span "0" at bounding box center [485, 463] width 104 height 38
type input "640_"
click at [374, 418] on span "1" at bounding box center [380, 412] width 104 height 38
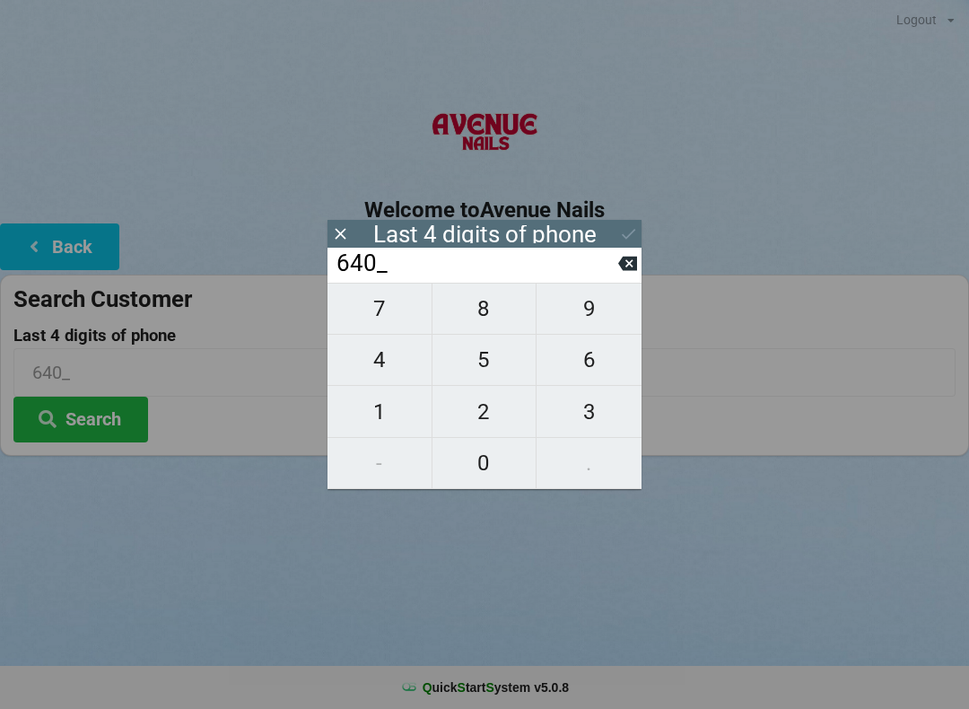
type input "6401"
click at [634, 224] on icon at bounding box center [628, 233] width 19 height 19
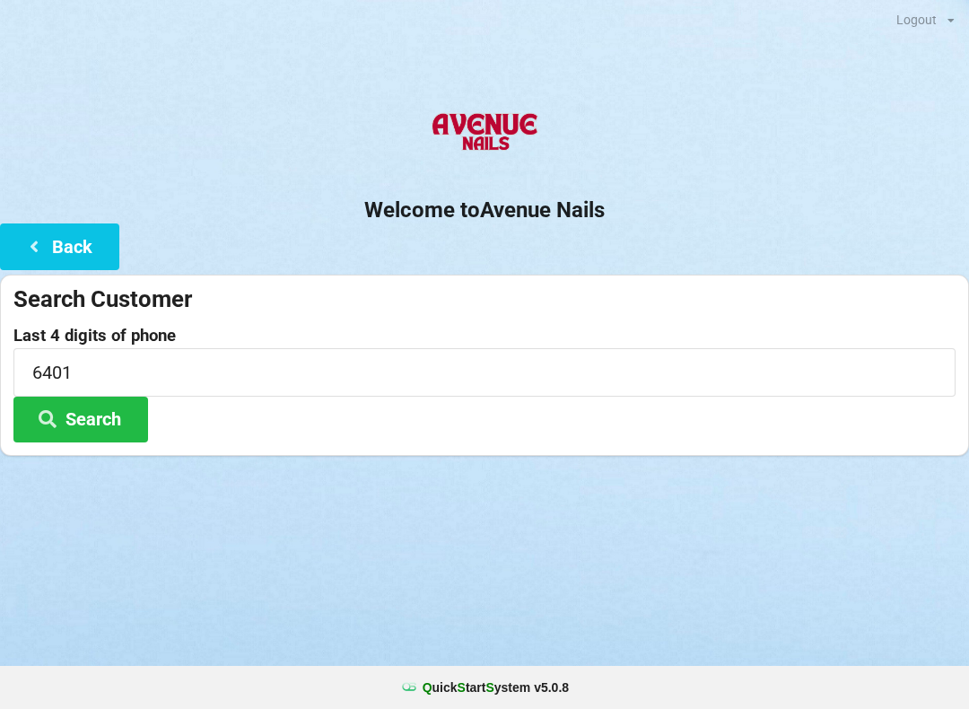
click at [88, 414] on button "Search" at bounding box center [80, 420] width 135 height 46
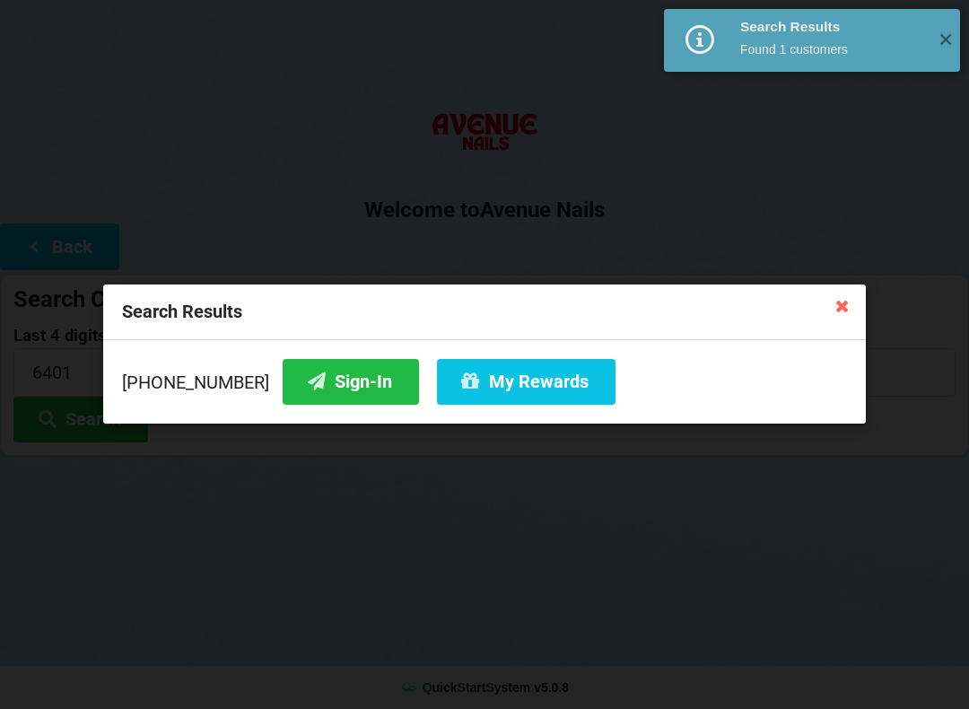
click at [317, 392] on button "Sign-In" at bounding box center [351, 382] width 136 height 46
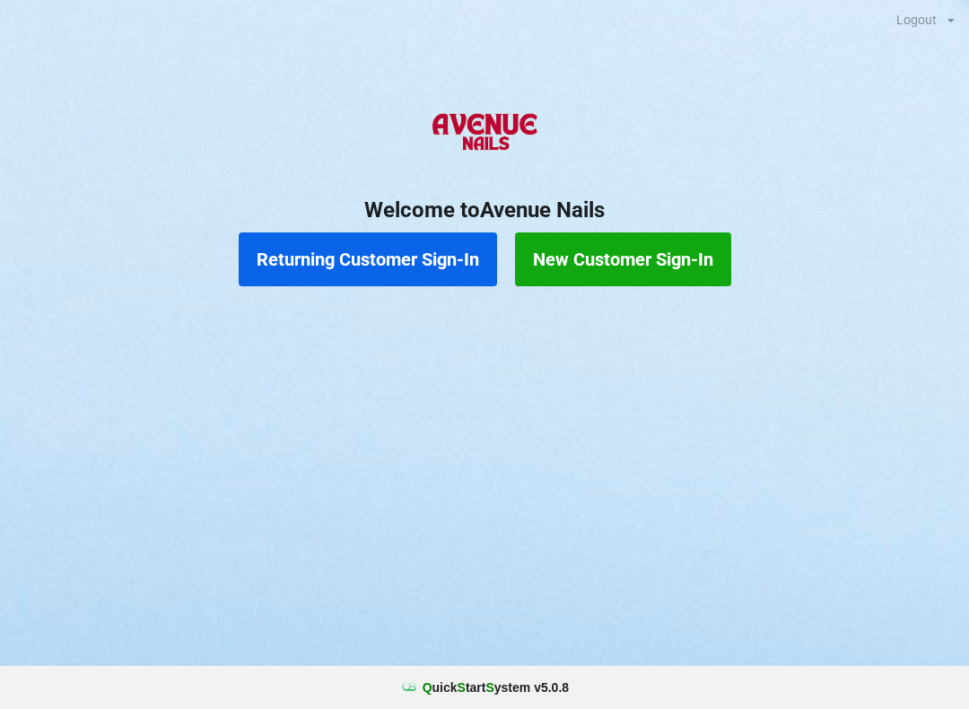
click at [382, 259] on button "Returning Customer Sign-In" at bounding box center [368, 259] width 258 height 54
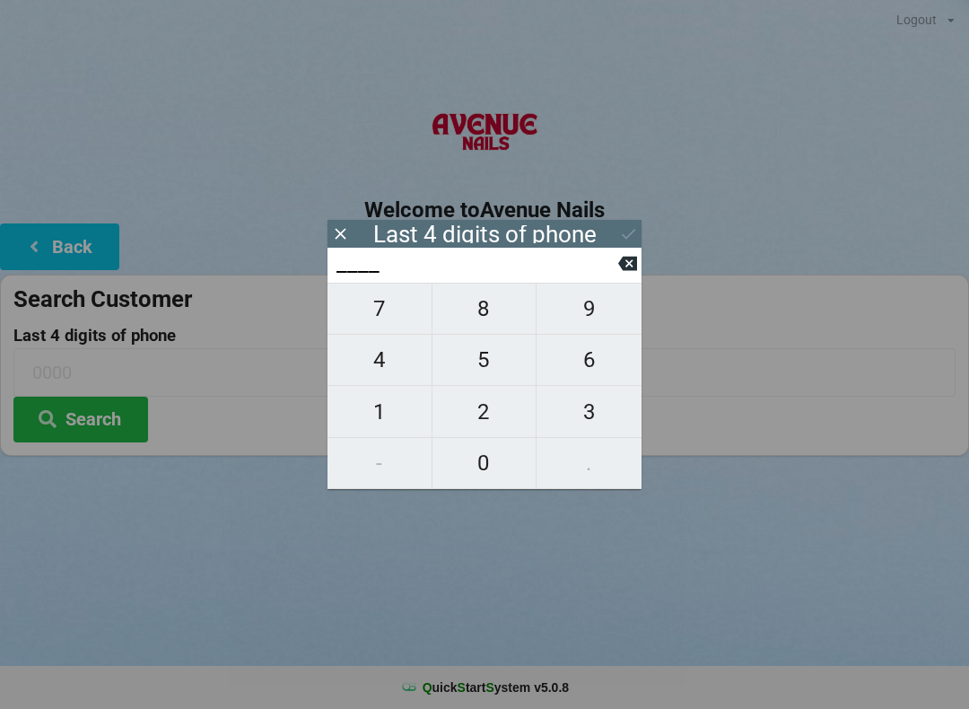
click at [386, 361] on span "4" at bounding box center [380, 360] width 104 height 38
type input "4___"
click at [483, 458] on span "0" at bounding box center [485, 463] width 104 height 38
type input "40__"
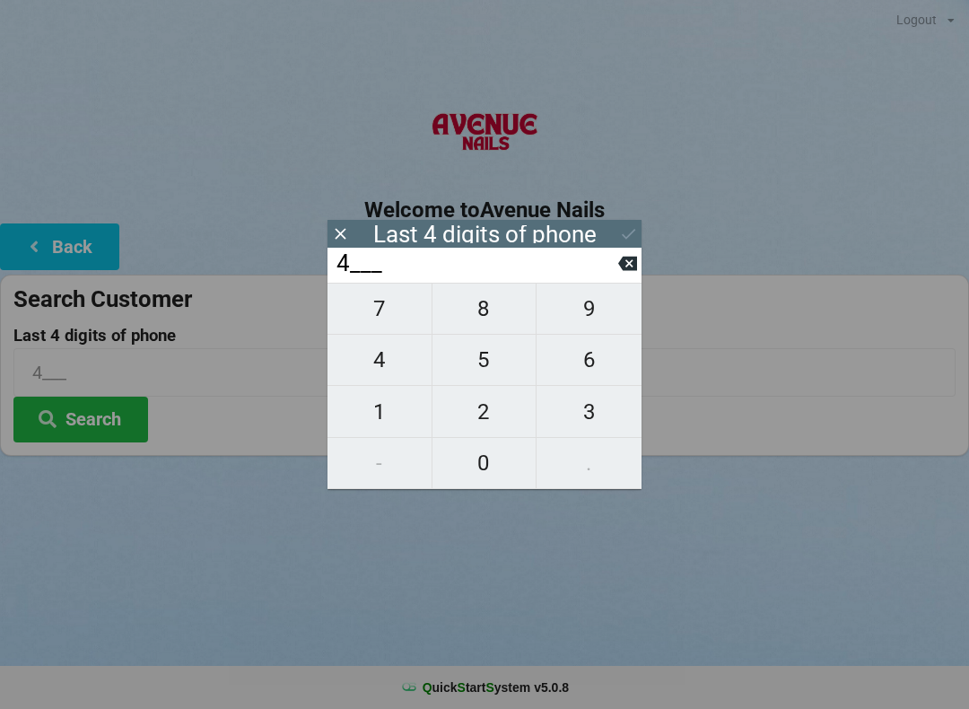
type input "40__"
click at [634, 276] on button at bounding box center [627, 263] width 19 height 24
click at [635, 269] on icon at bounding box center [627, 264] width 19 height 14
click at [485, 366] on span "5" at bounding box center [485, 360] width 104 height 38
type input "5___"
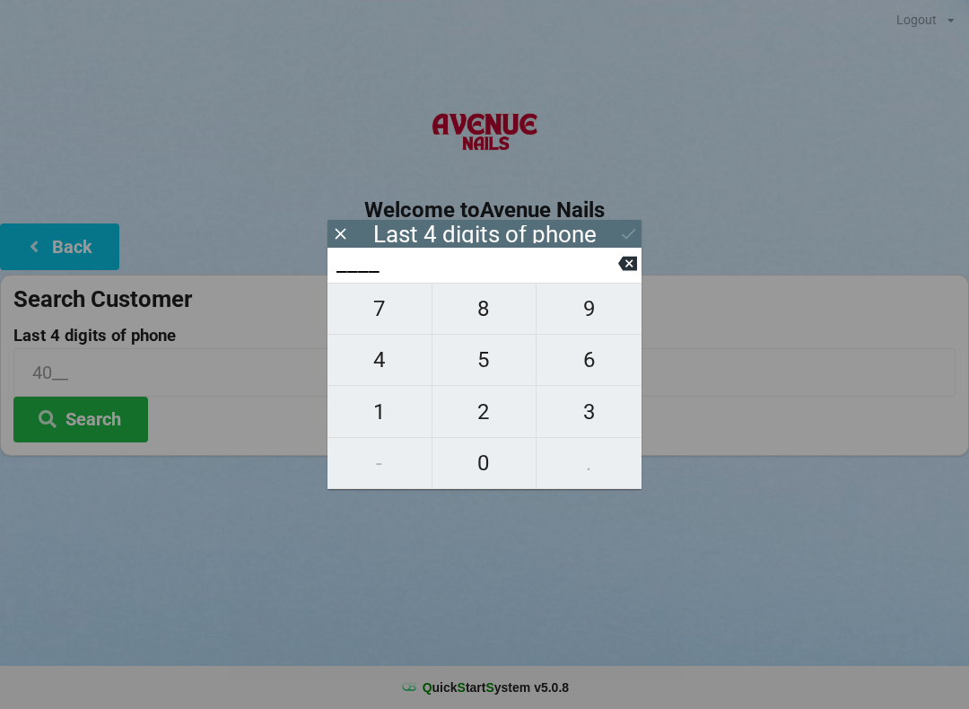
type input "5___"
click at [588, 314] on span "9" at bounding box center [589, 309] width 105 height 38
type input "59__"
click at [390, 360] on span "4" at bounding box center [380, 360] width 104 height 38
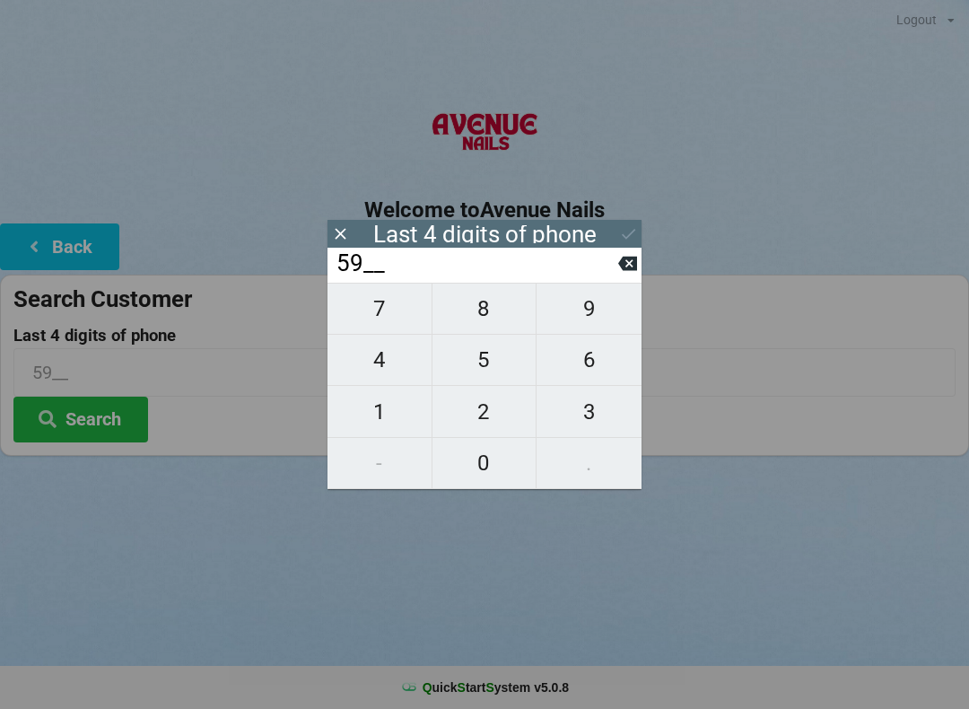
type input "594_"
click at [489, 395] on button "2" at bounding box center [485, 411] width 105 height 51
type input "5942"
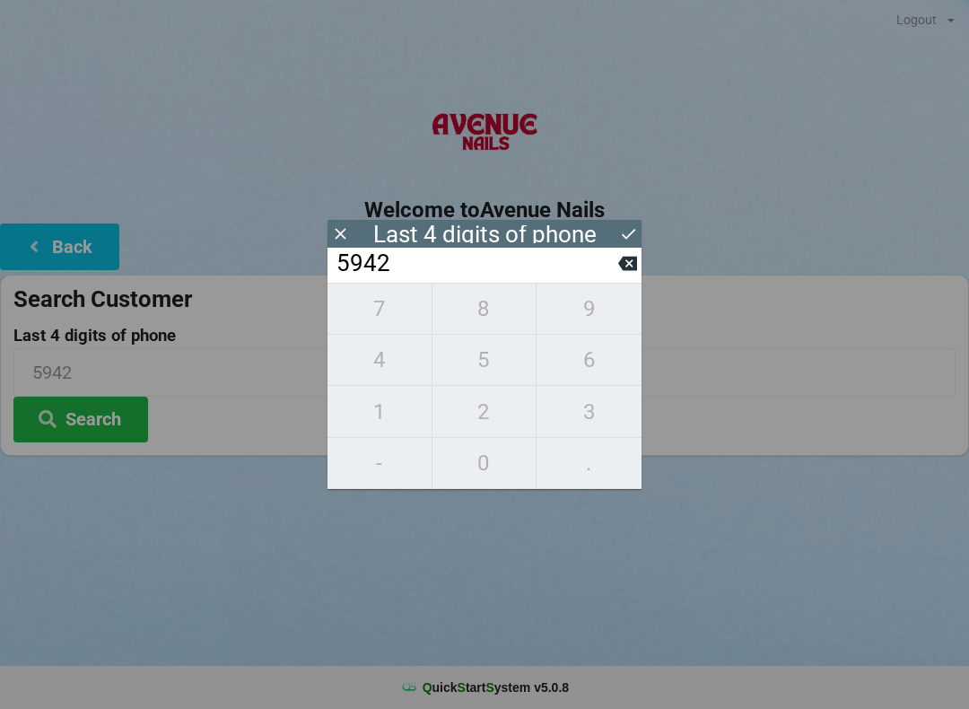
click at [634, 225] on icon at bounding box center [628, 233] width 19 height 19
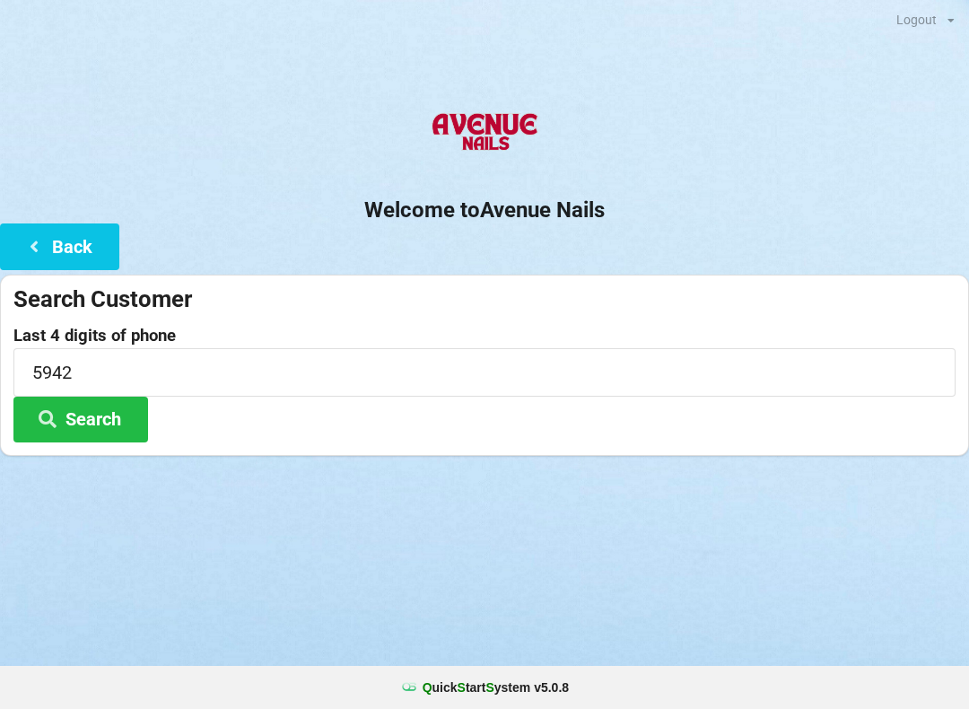
click at [124, 412] on button "Search" at bounding box center [80, 420] width 135 height 46
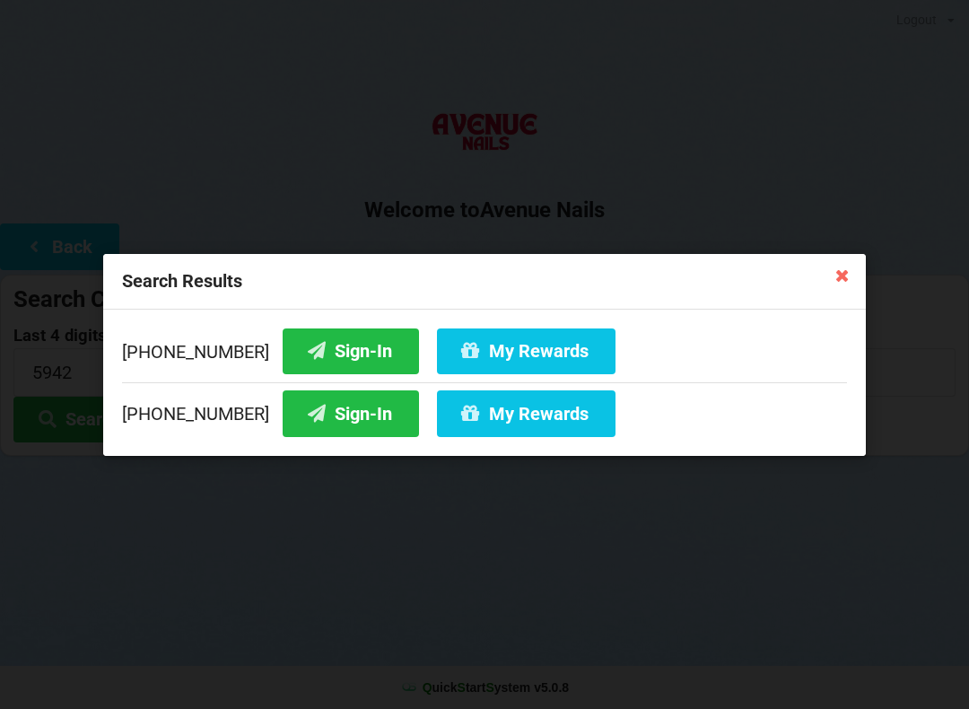
click at [341, 343] on button "Sign-In" at bounding box center [351, 351] width 136 height 46
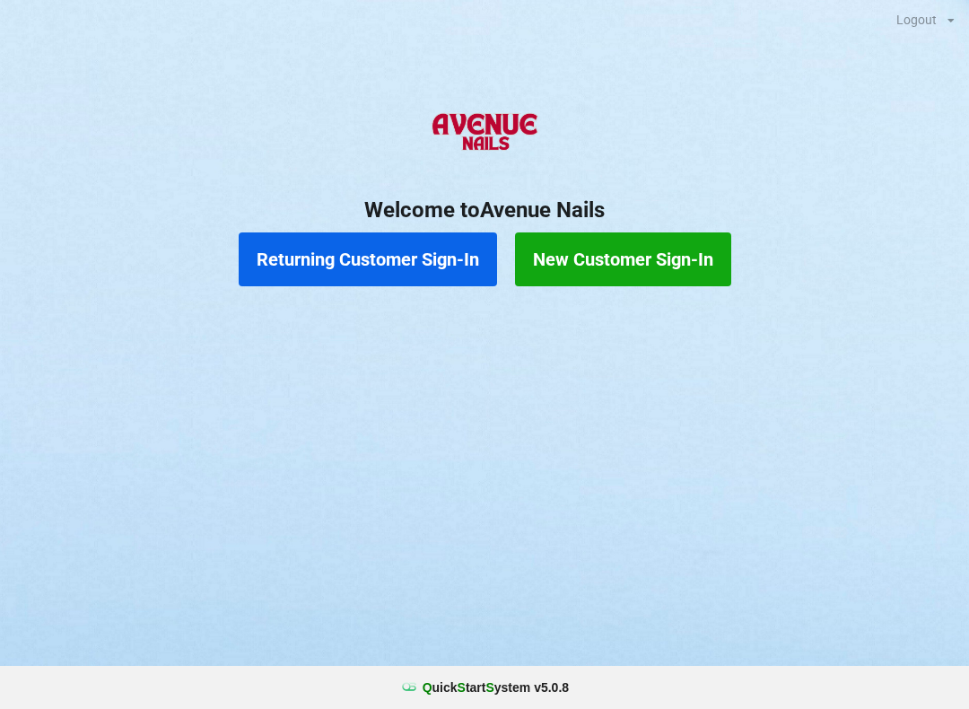
click at [386, 250] on button "Returning Customer Sign-In" at bounding box center [368, 259] width 258 height 54
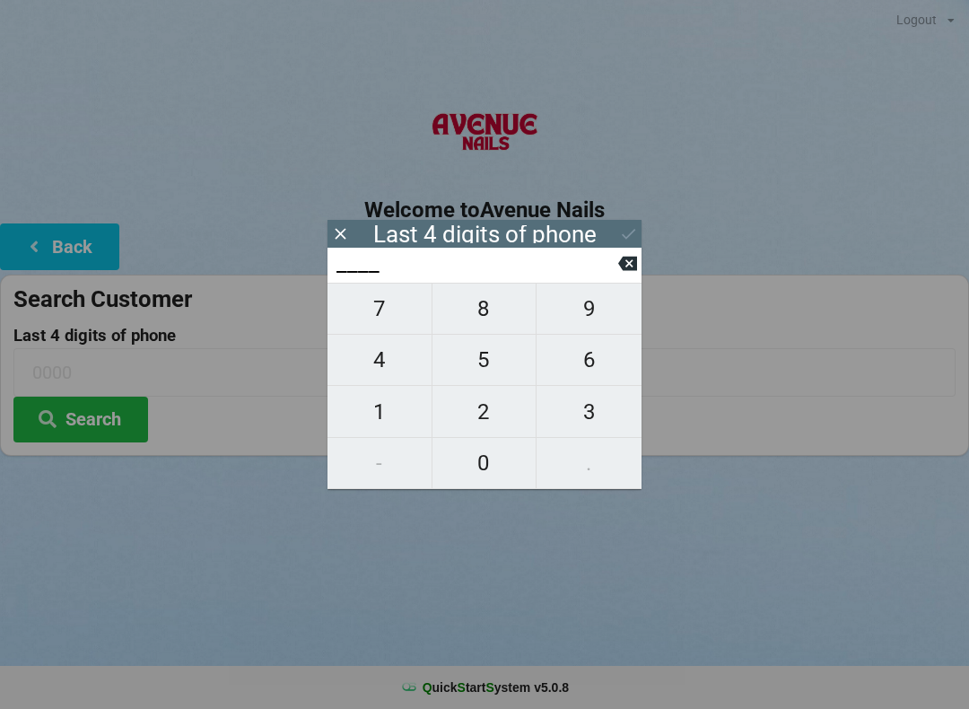
click at [480, 407] on span "2" at bounding box center [485, 412] width 104 height 38
type input "2___"
click at [398, 351] on span "4" at bounding box center [380, 360] width 104 height 38
type input "24__"
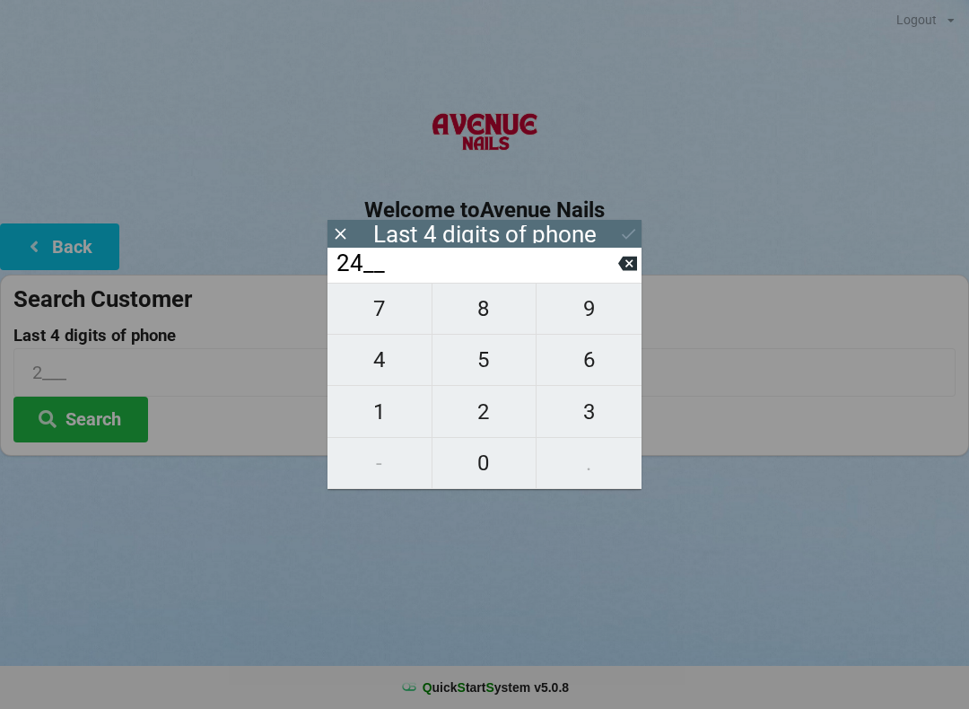
type input "24__"
click at [492, 278] on input "24__" at bounding box center [477, 263] width 284 height 29
click at [488, 350] on span "5" at bounding box center [485, 360] width 104 height 38
type input "245_"
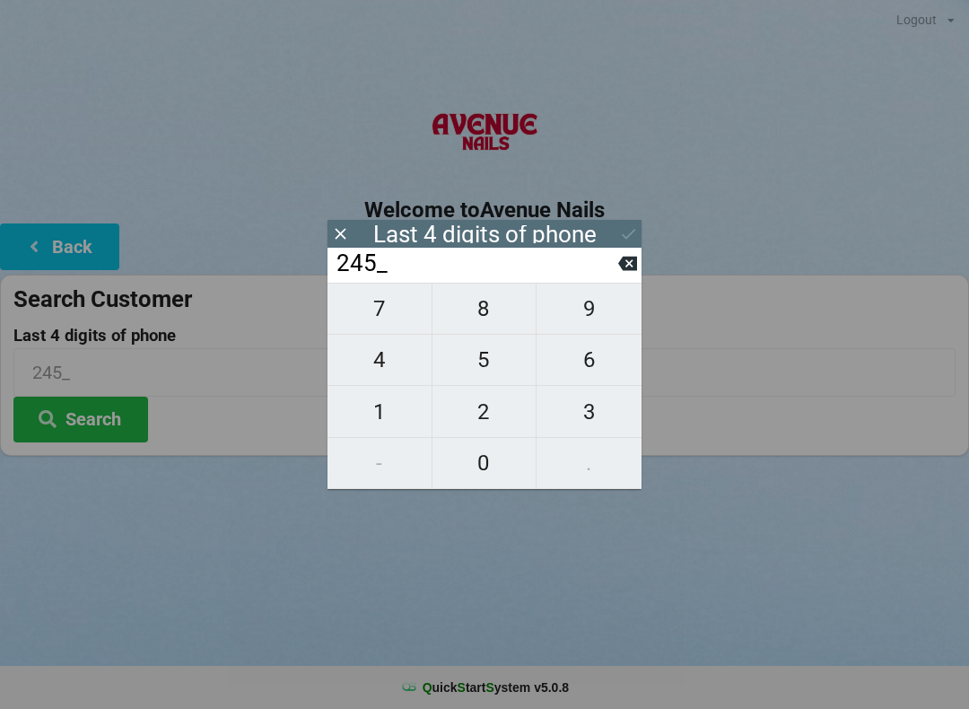
click at [616, 271] on input "245_" at bounding box center [477, 263] width 284 height 29
click at [620, 273] on icon at bounding box center [627, 263] width 19 height 19
click at [485, 307] on span "8" at bounding box center [485, 309] width 104 height 38
type input "248_"
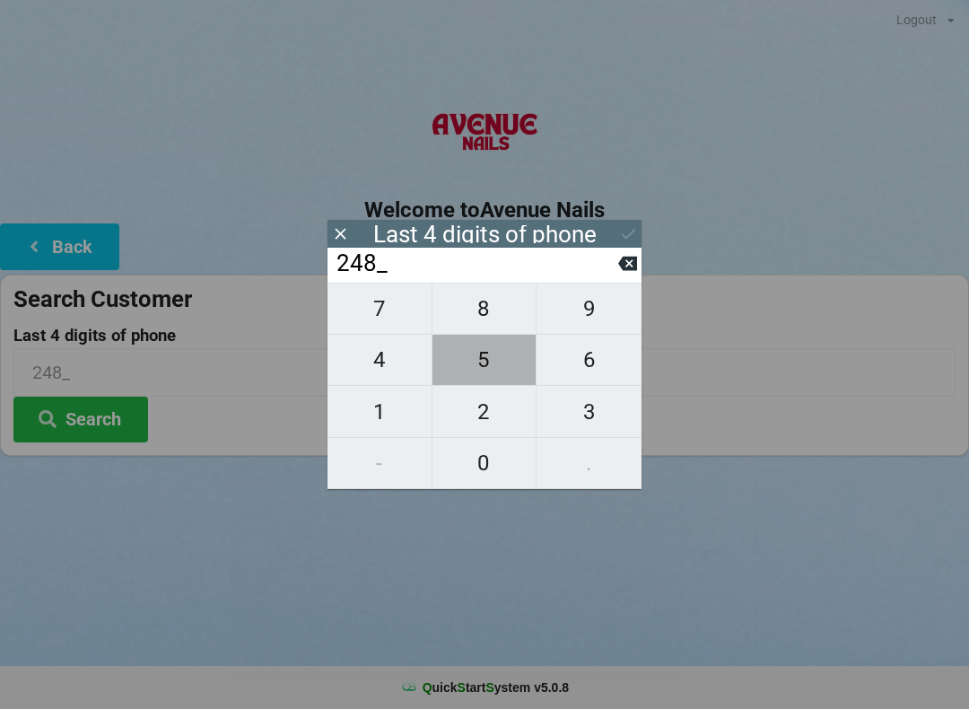
click at [464, 367] on span "5" at bounding box center [485, 360] width 104 height 38
type input "2485"
click at [621, 229] on icon at bounding box center [628, 233] width 19 height 19
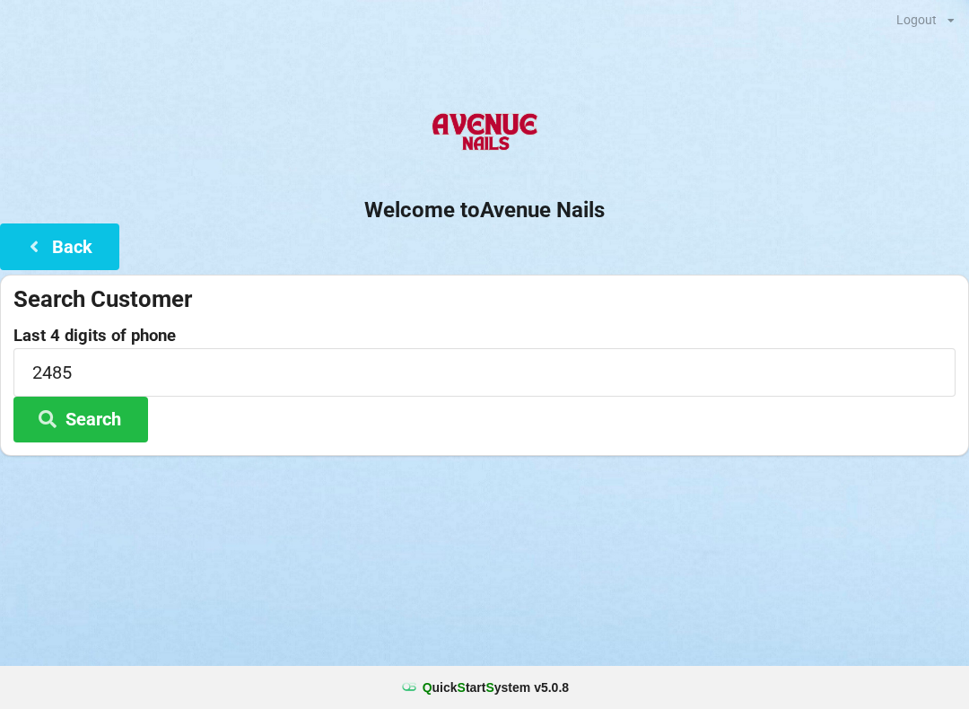
click at [101, 398] on button "Search" at bounding box center [80, 420] width 135 height 46
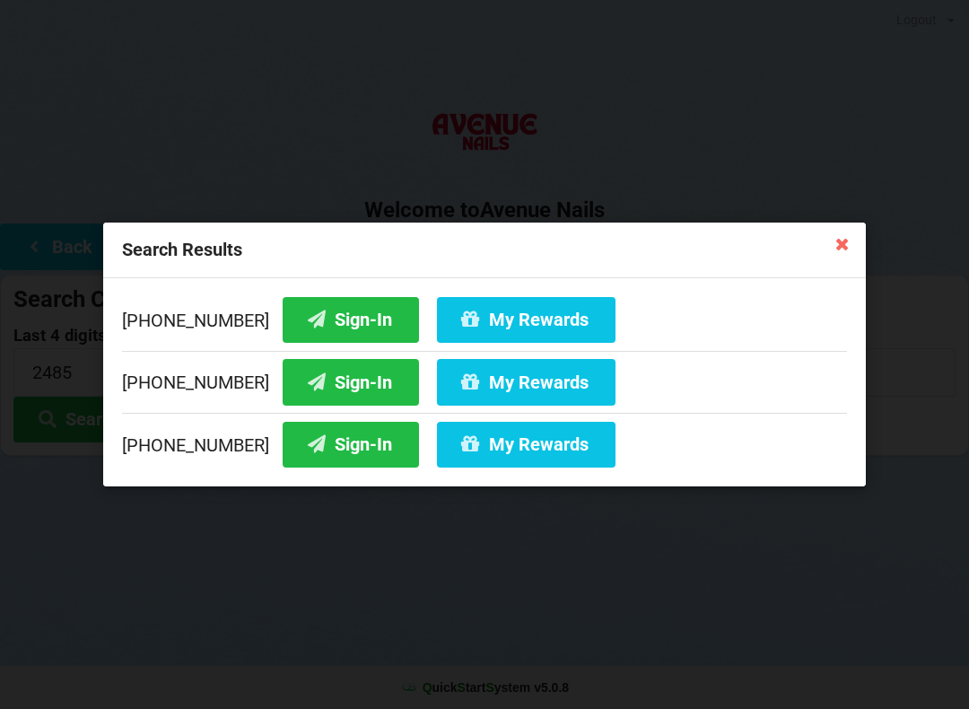
click at [336, 328] on button "Sign-In" at bounding box center [351, 320] width 136 height 46
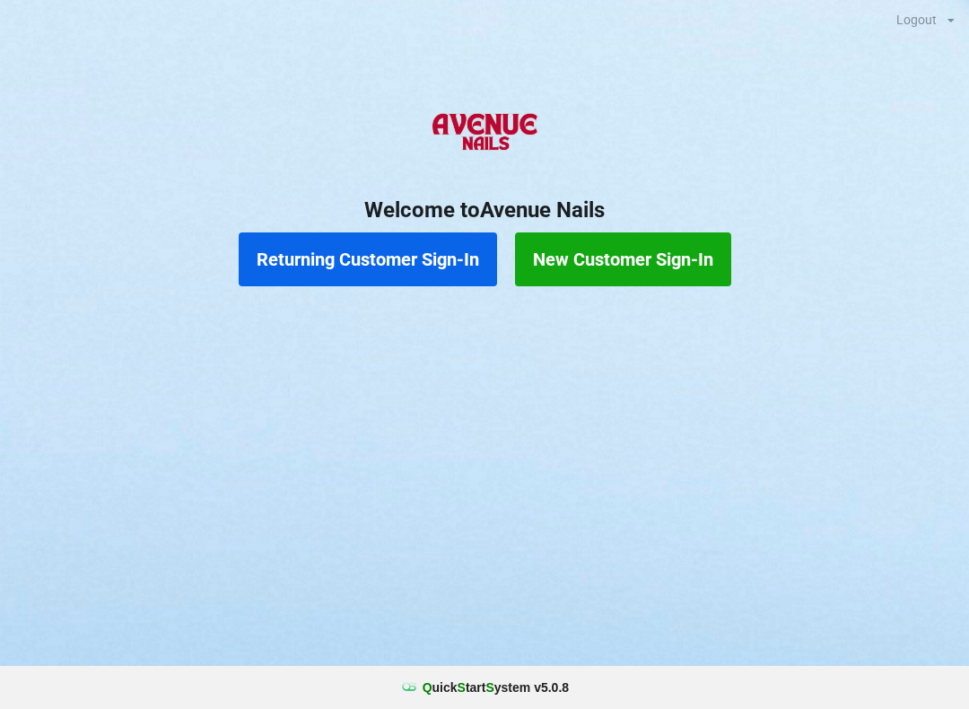
click at [375, 269] on button "Returning Customer Sign-In" at bounding box center [368, 259] width 258 height 54
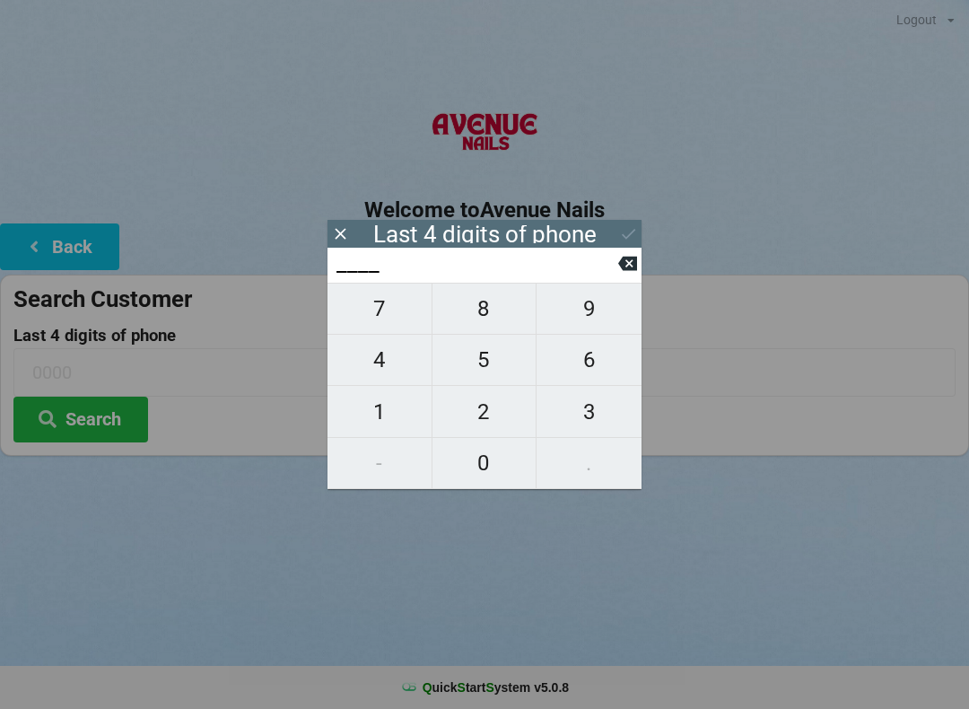
click at [600, 314] on span "9" at bounding box center [589, 309] width 105 height 38
type input "9___"
click at [386, 406] on span "1" at bounding box center [380, 412] width 104 height 38
type input "91__"
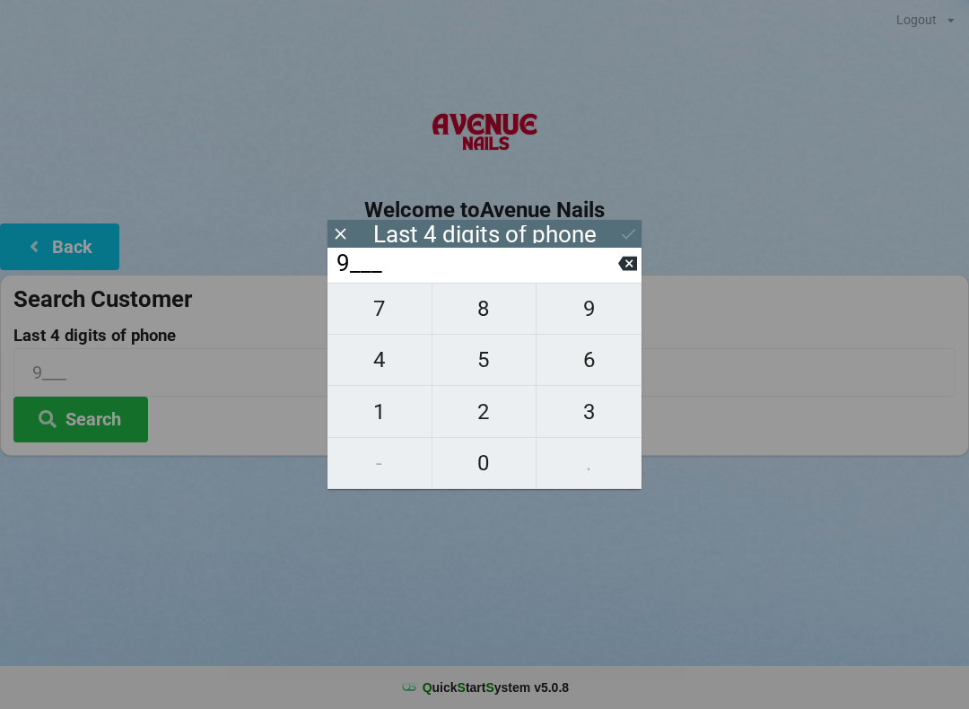
type input "91__"
click at [468, 365] on span "5" at bounding box center [485, 360] width 104 height 38
type input "915_"
click at [371, 416] on span "1" at bounding box center [380, 412] width 104 height 38
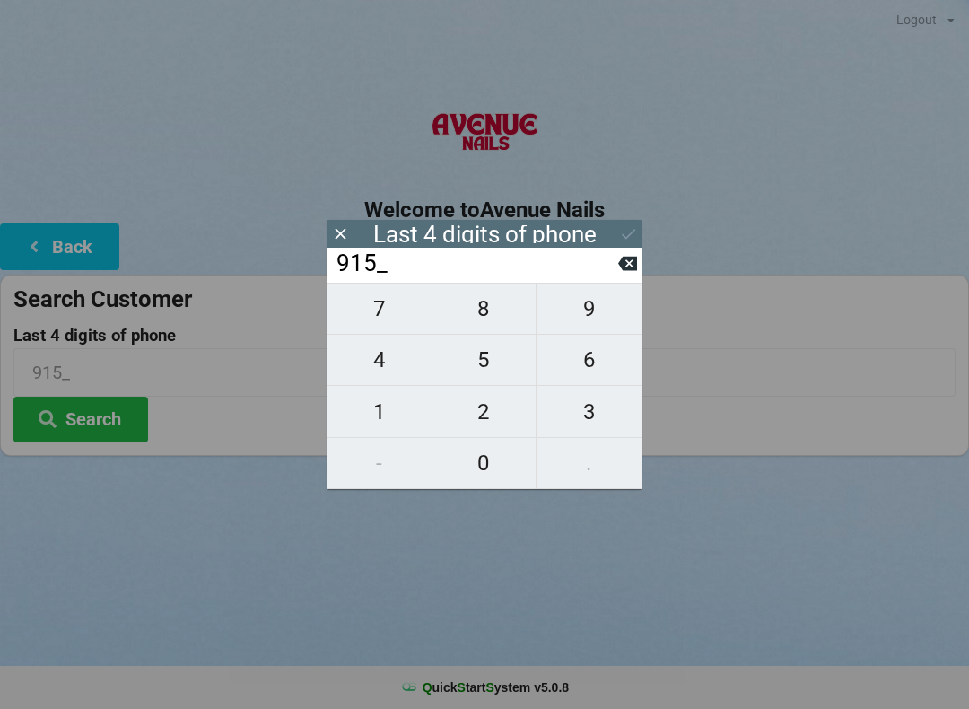
type input "9151"
click at [625, 223] on button at bounding box center [628, 234] width 19 height 24
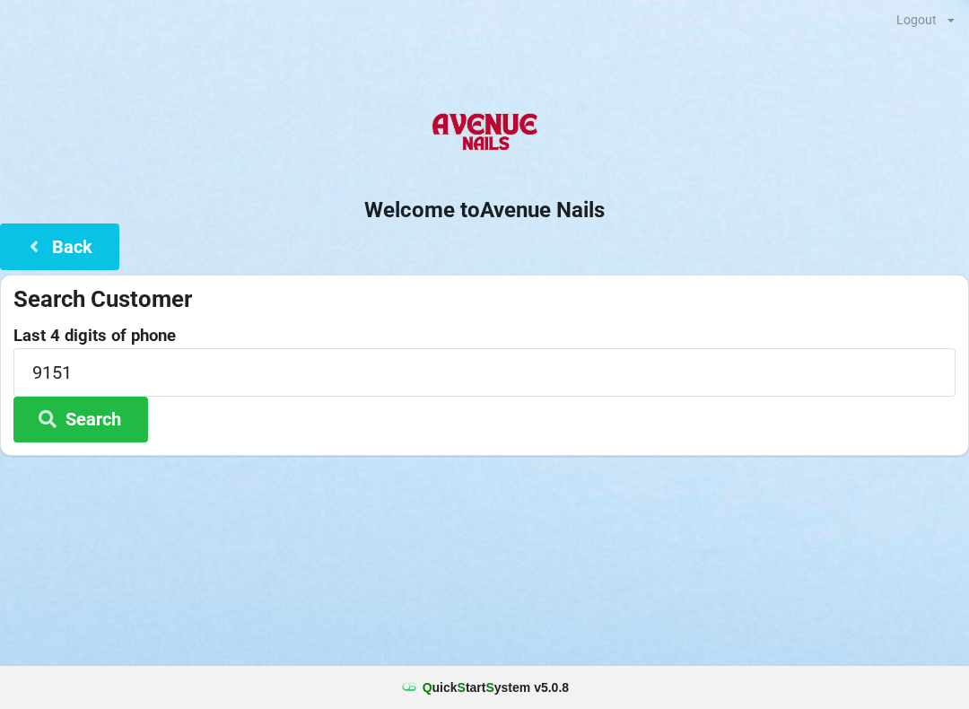
click at [95, 427] on button "Search" at bounding box center [80, 420] width 135 height 46
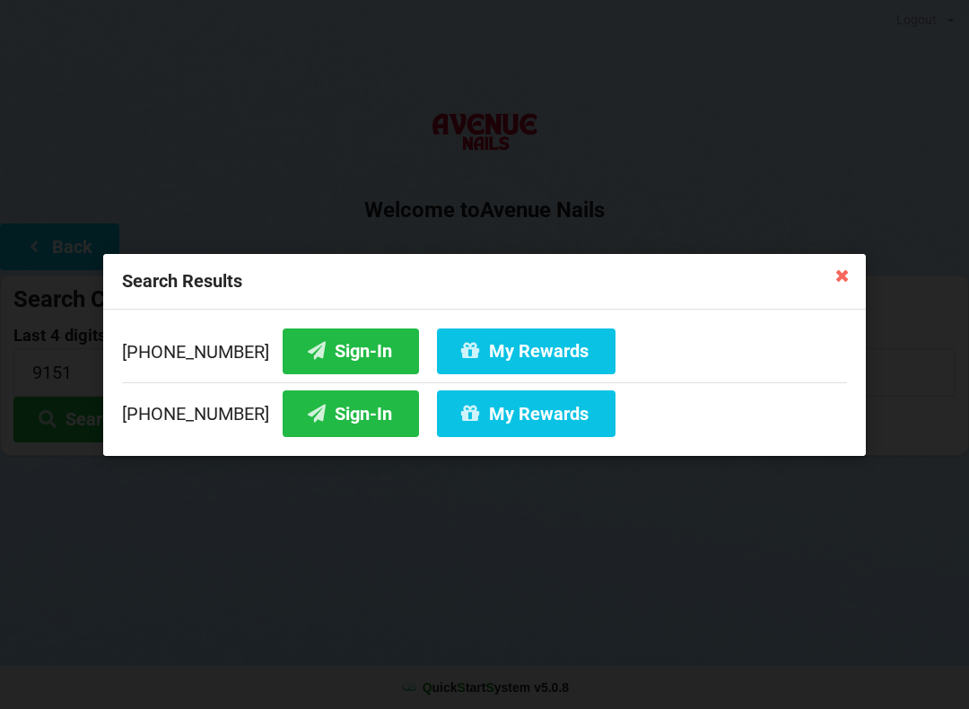
click at [311, 419] on button "Sign-In" at bounding box center [351, 413] width 136 height 46
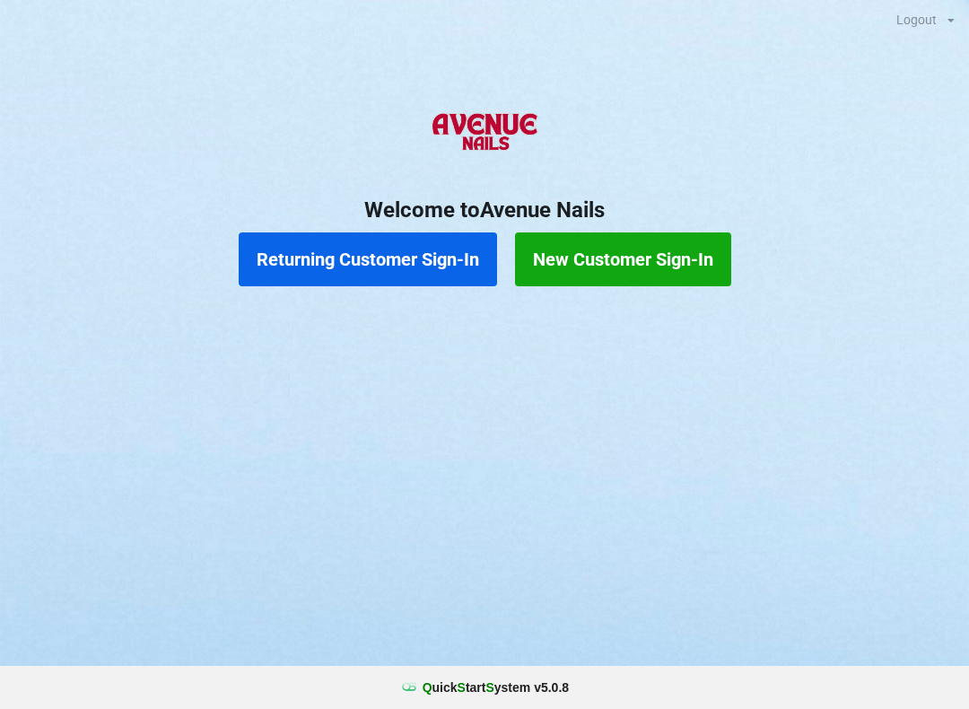
click at [393, 233] on button "Returning Customer Sign-In" at bounding box center [368, 259] width 258 height 54
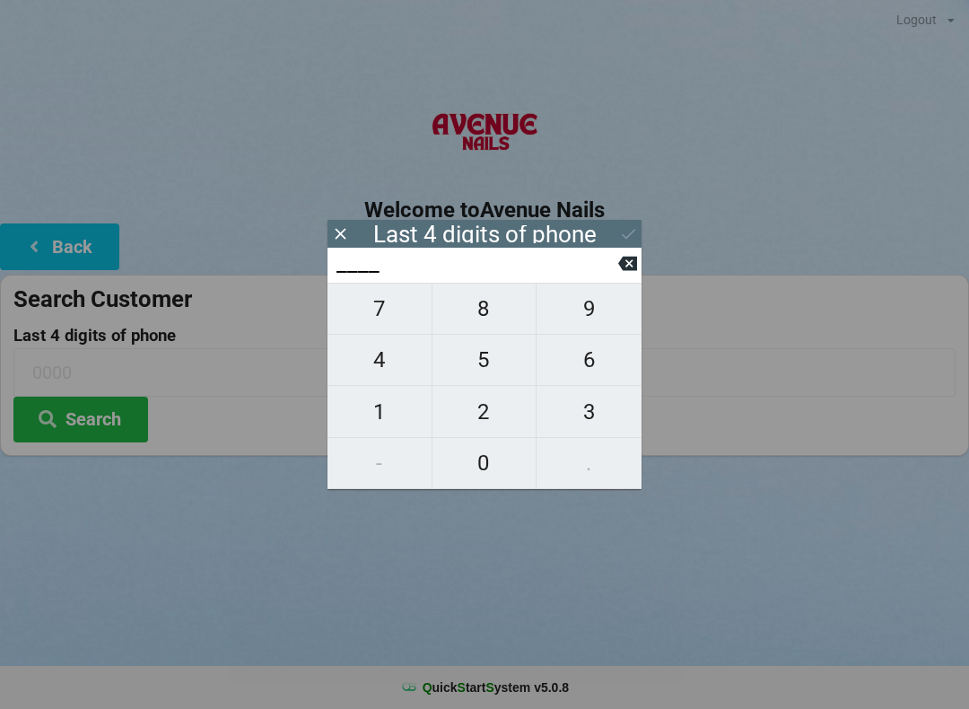
click at [385, 351] on span "4" at bounding box center [380, 360] width 104 height 38
type input "4___"
click at [484, 445] on span "0" at bounding box center [485, 463] width 104 height 38
type input "40__"
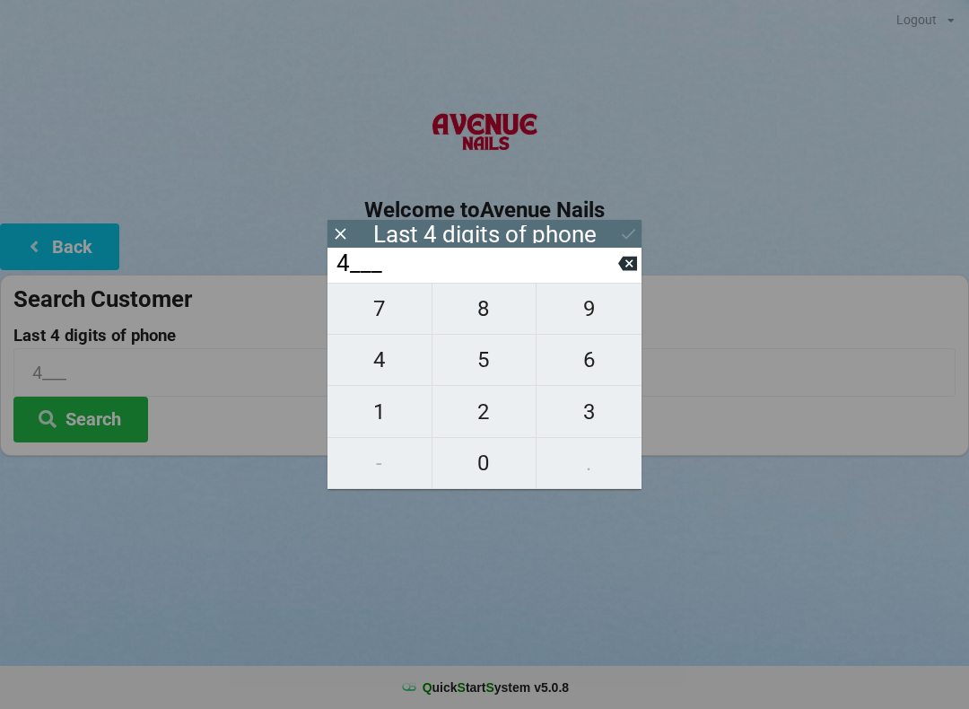
type input "40__"
click at [376, 379] on span "4" at bounding box center [380, 360] width 104 height 38
type input "404_"
click at [626, 261] on icon at bounding box center [627, 263] width 19 height 19
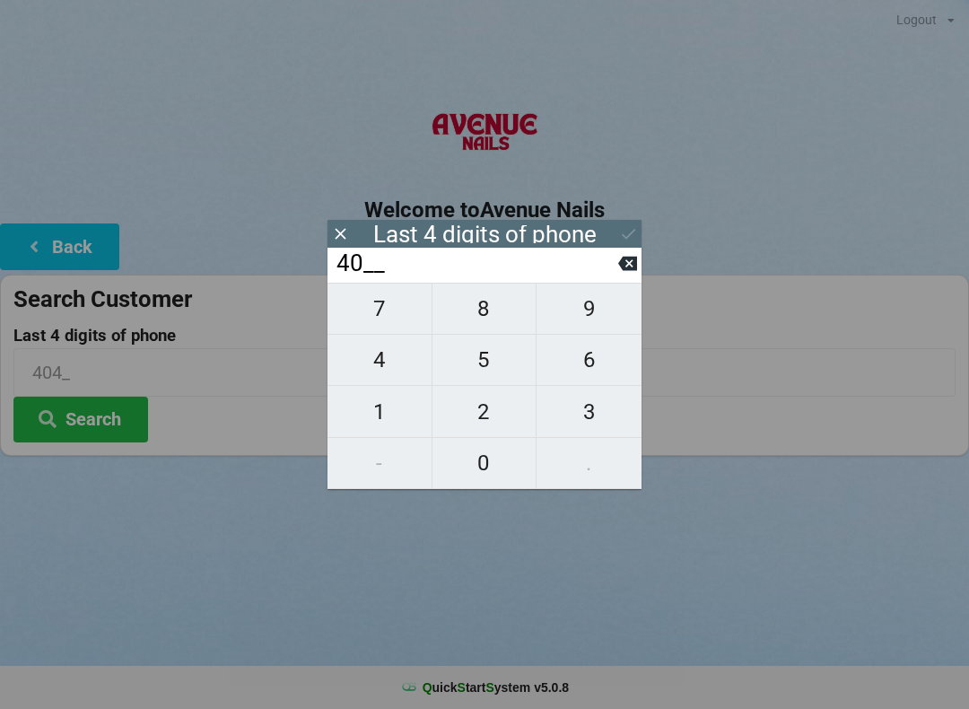
click at [378, 306] on span "7" at bounding box center [380, 309] width 104 height 38
type input "407_"
click at [374, 359] on span "4" at bounding box center [380, 360] width 104 height 38
type input "4074"
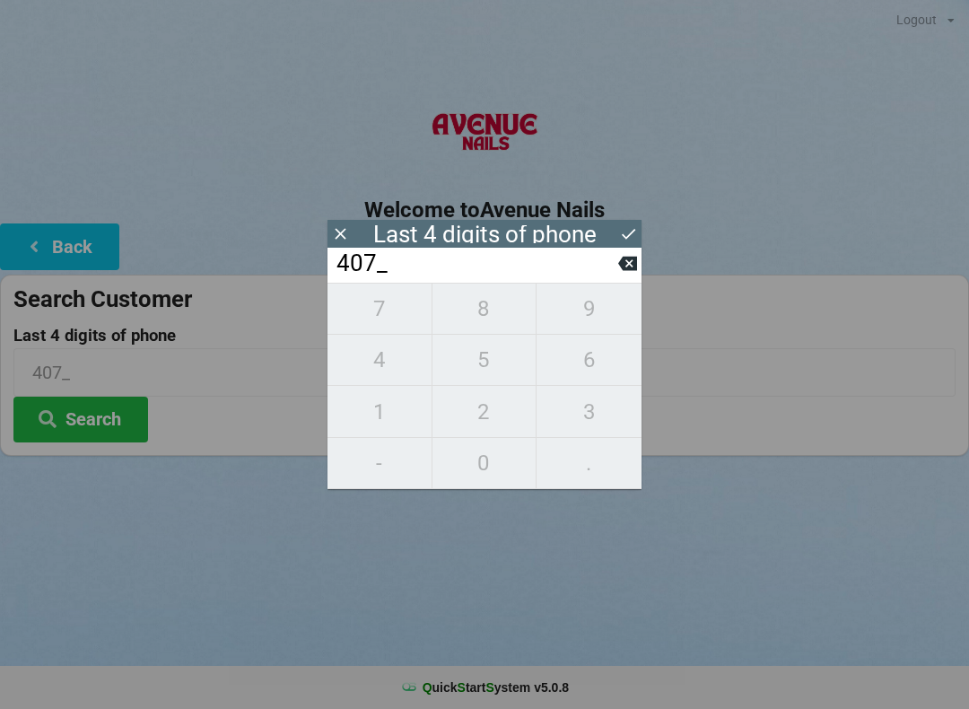
type input "4074"
click at [594, 363] on div "7 8 9 4 5 6 1 2 3 - 0 ." at bounding box center [485, 386] width 314 height 206
click at [629, 262] on icon at bounding box center [627, 263] width 19 height 19
click at [621, 273] on icon at bounding box center [627, 263] width 19 height 19
click at [623, 276] on button at bounding box center [627, 263] width 19 height 24
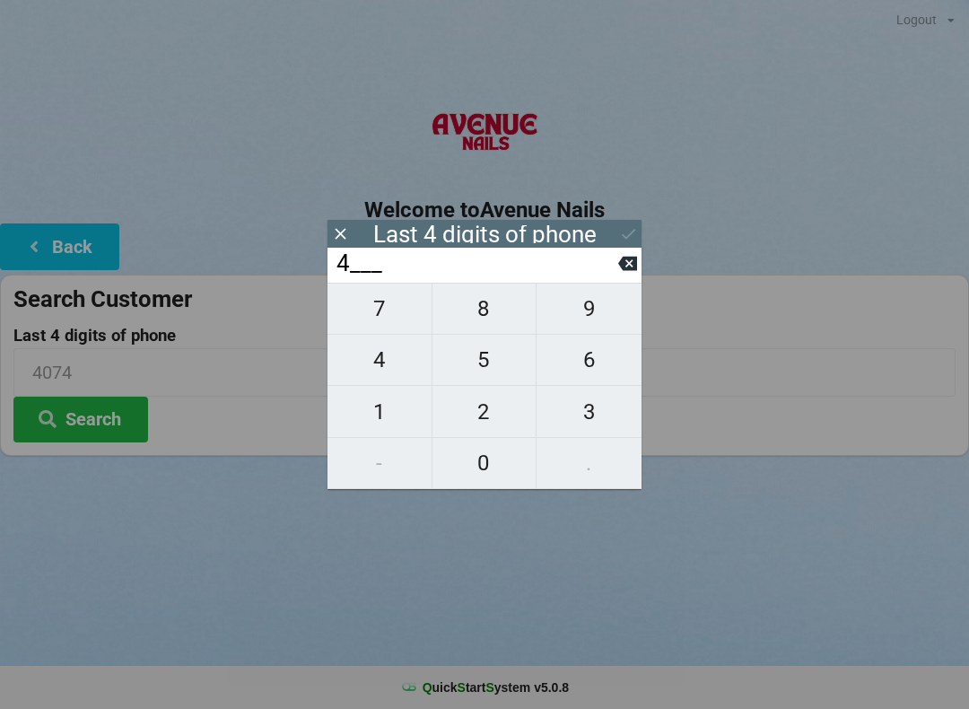
click at [631, 276] on button at bounding box center [627, 263] width 19 height 24
click at [616, 278] on input "____" at bounding box center [477, 263] width 284 height 29
click at [490, 351] on span "5" at bounding box center [485, 360] width 104 height 38
type input "5___"
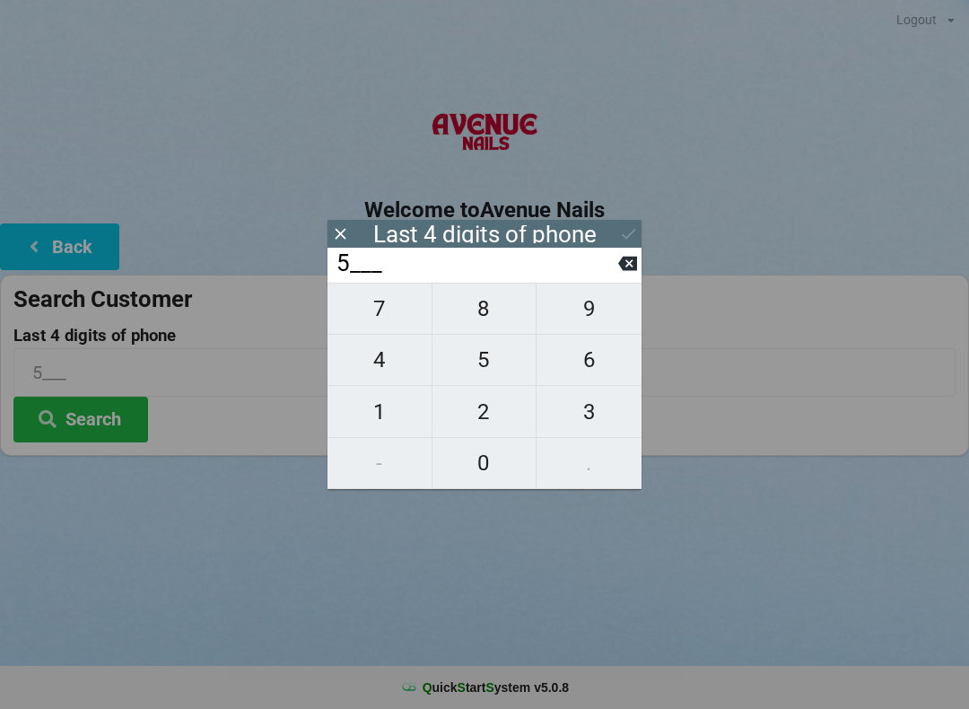
click at [497, 456] on span "0" at bounding box center [485, 463] width 104 height 38
type input "50__"
click at [610, 408] on span "3" at bounding box center [589, 412] width 105 height 38
type input "503_"
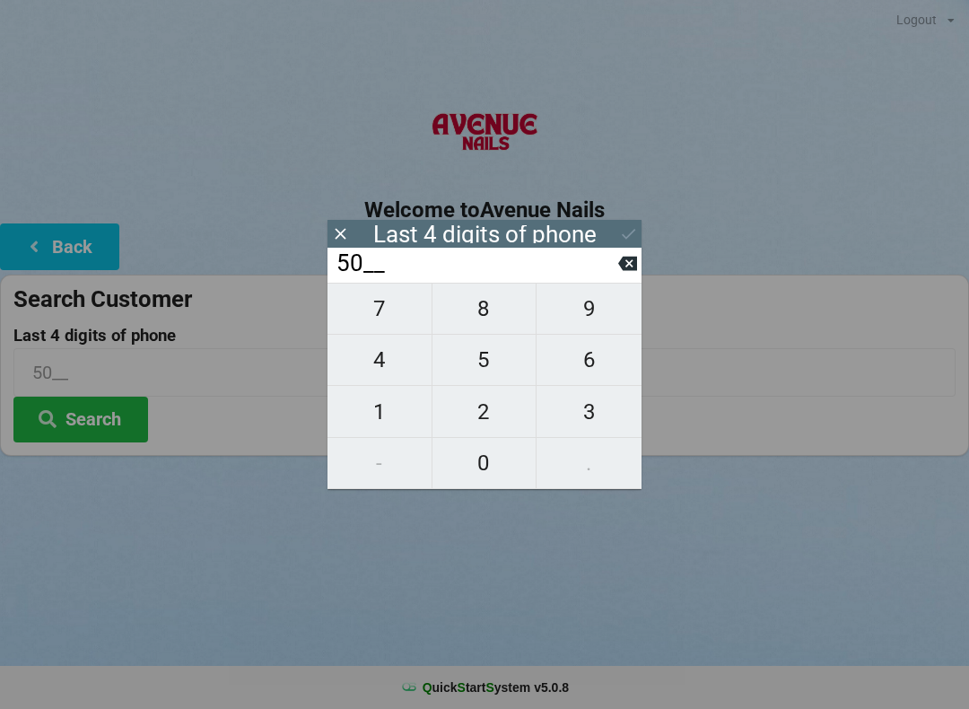
type input "503_"
click at [386, 367] on span "4" at bounding box center [380, 360] width 104 height 38
type input "5034"
click at [619, 227] on icon at bounding box center [628, 233] width 19 height 19
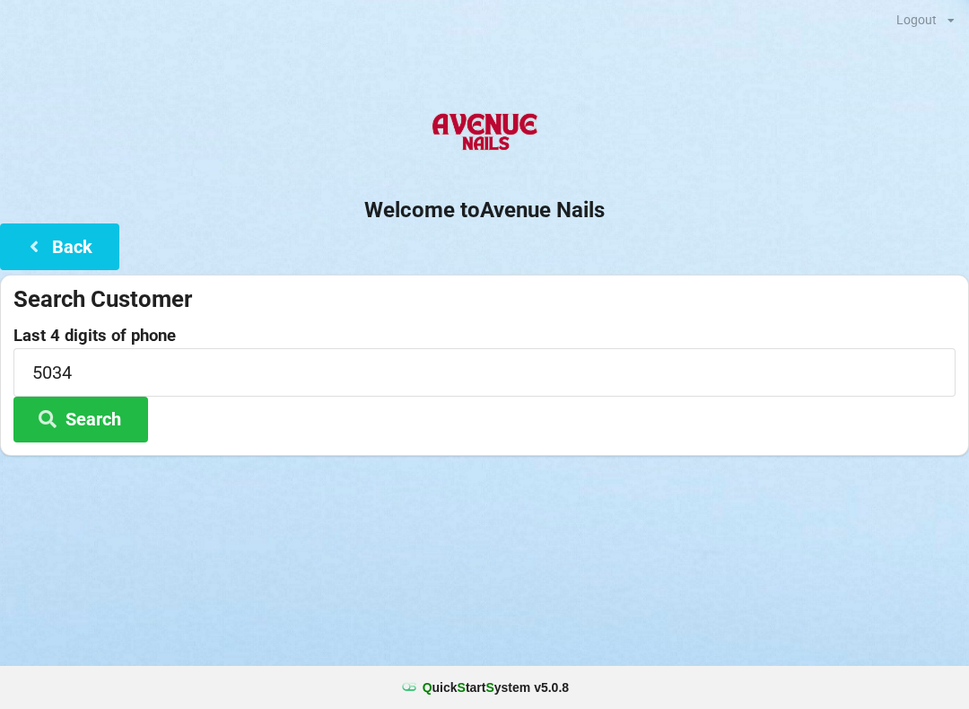
click at [120, 407] on button "Search" at bounding box center [80, 420] width 135 height 46
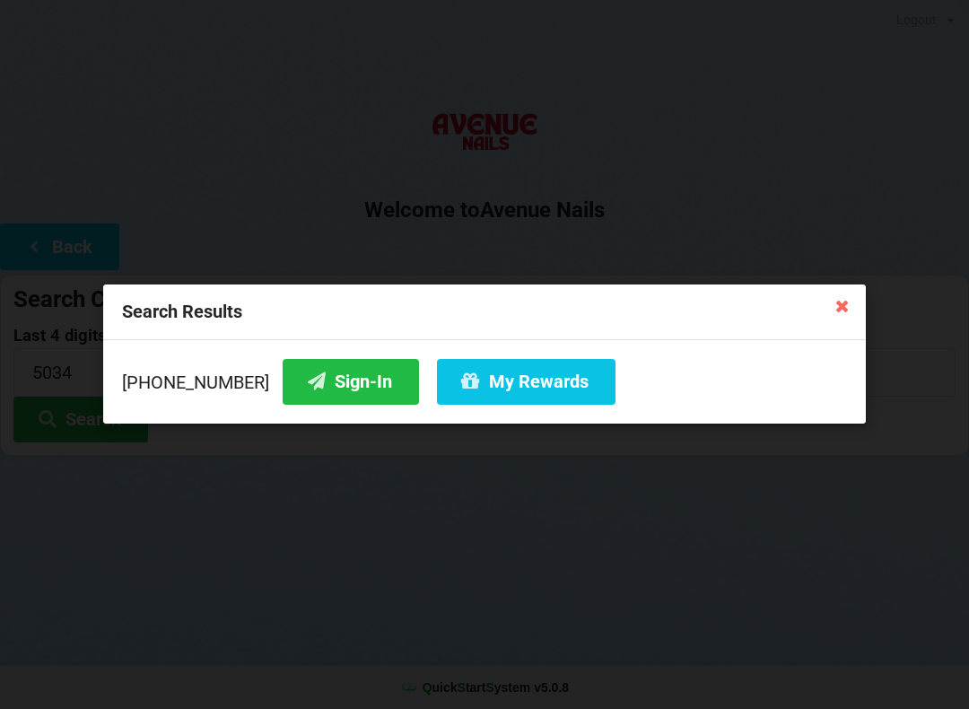
click at [824, 324] on div "Search Results" at bounding box center [484, 312] width 763 height 56
click at [844, 309] on icon at bounding box center [842, 305] width 29 height 29
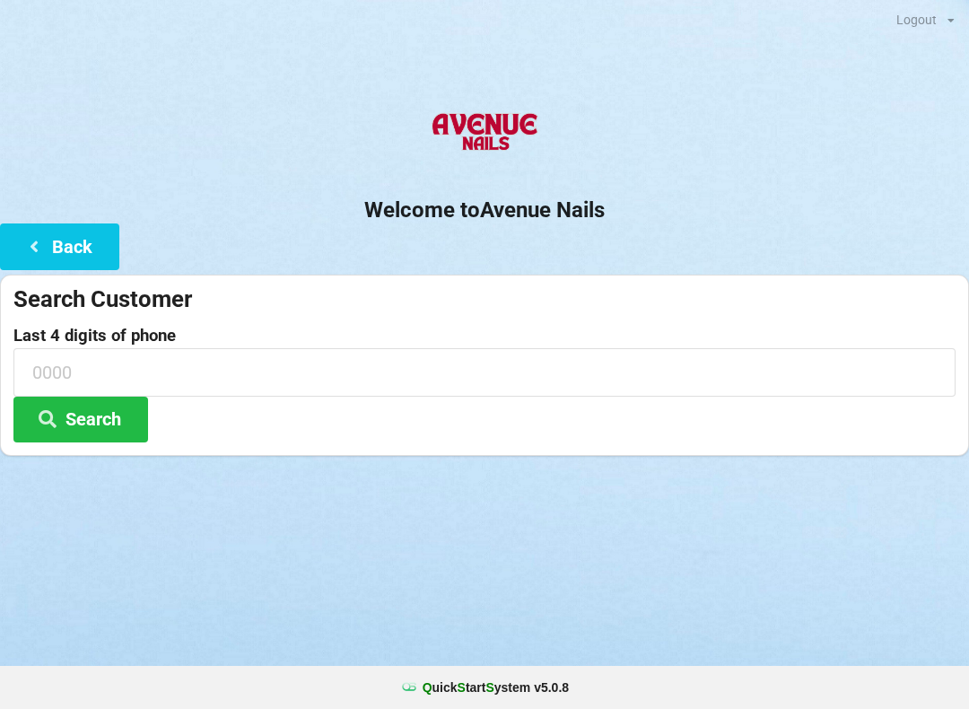
click at [95, 248] on button "Back" at bounding box center [59, 246] width 119 height 46
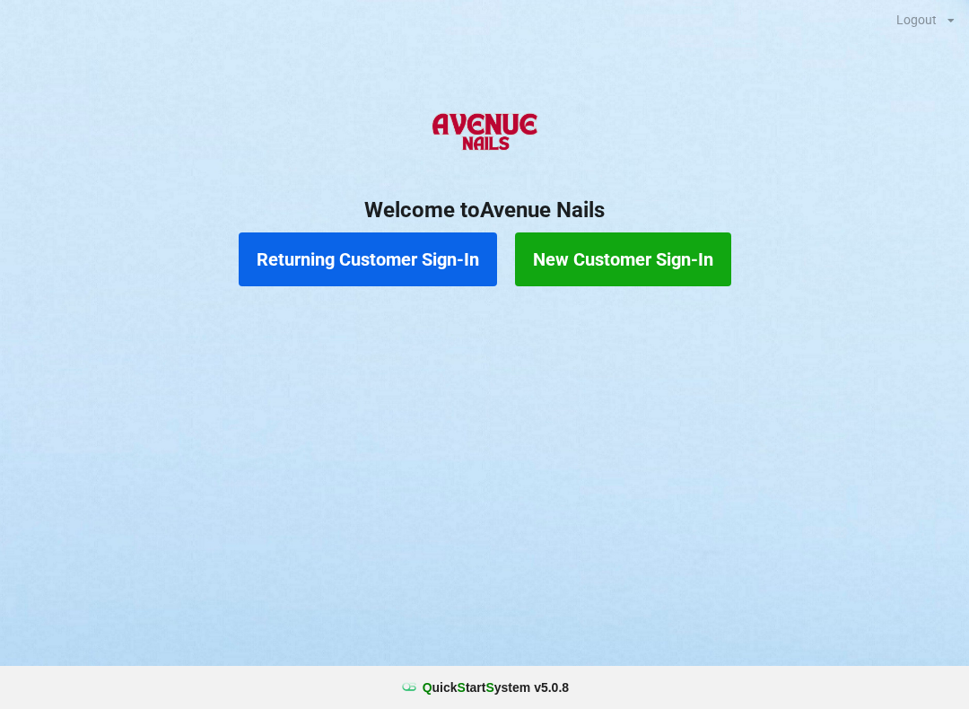
click at [597, 252] on button "New Customer Sign-In" at bounding box center [623, 259] width 216 height 54
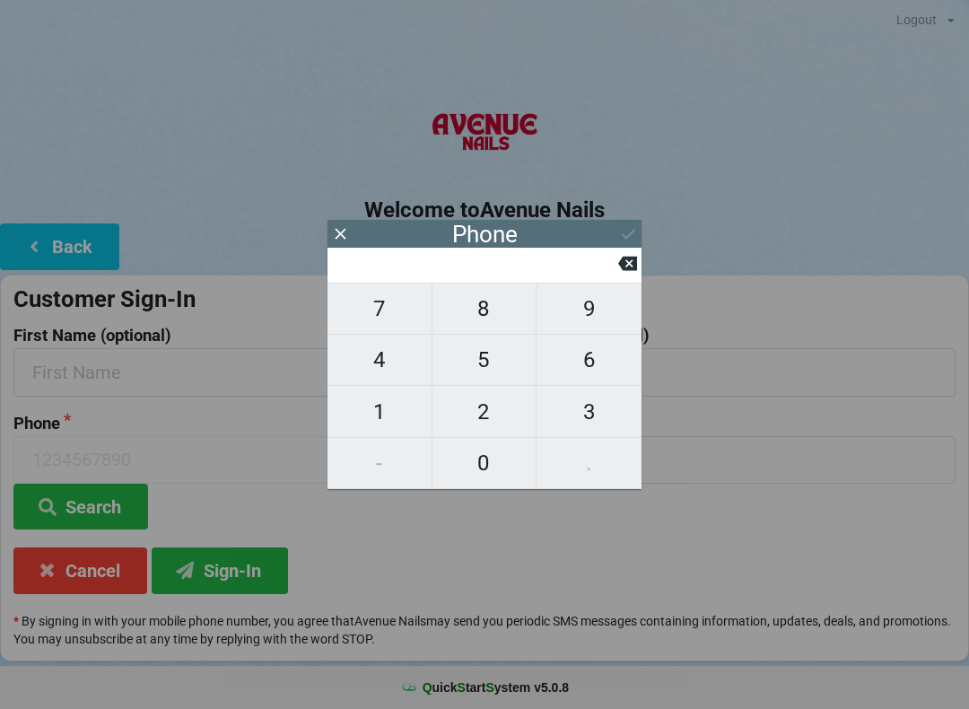
click at [384, 354] on span "4" at bounding box center [380, 360] width 104 height 38
type input "4"
click at [493, 470] on span "0" at bounding box center [485, 463] width 104 height 38
type input "40"
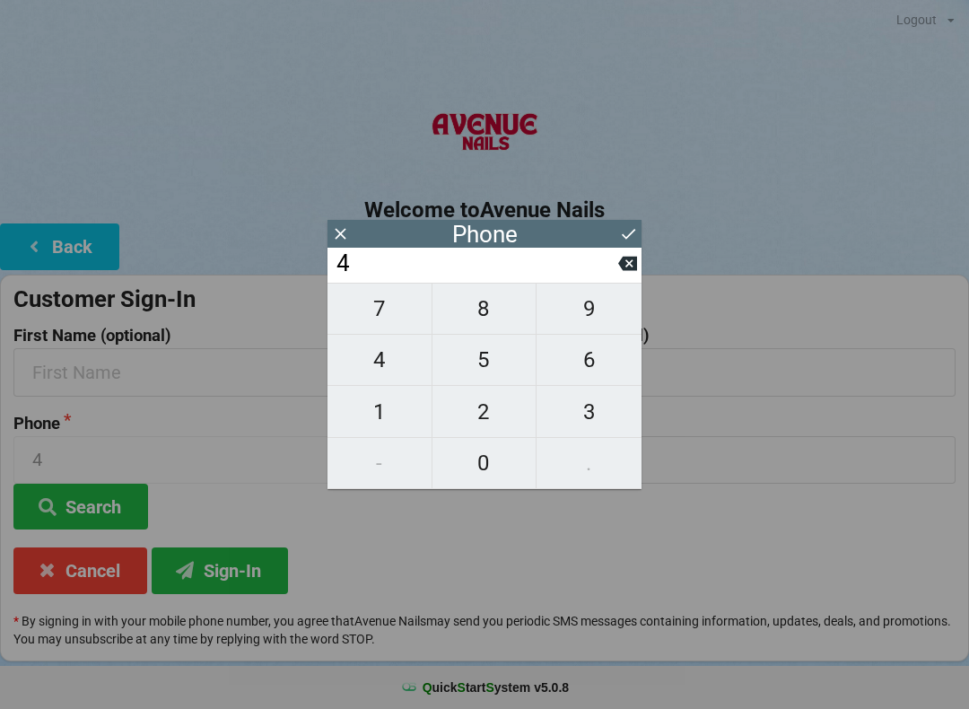
type input "40"
click at [383, 410] on span "1" at bounding box center [380, 412] width 104 height 38
type input "401"
click at [639, 257] on div "401" at bounding box center [485, 265] width 314 height 35
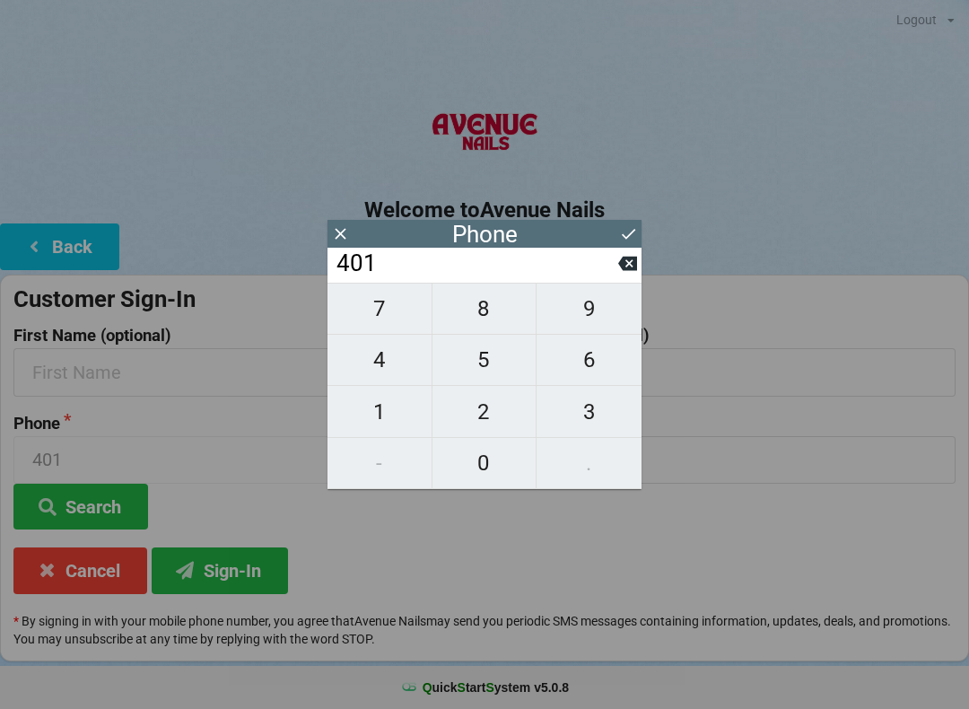
click at [617, 249] on input "401" at bounding box center [477, 263] width 284 height 29
click at [632, 272] on icon at bounding box center [627, 263] width 19 height 19
click at [389, 308] on span "7" at bounding box center [380, 309] width 104 height 38
type input "407"
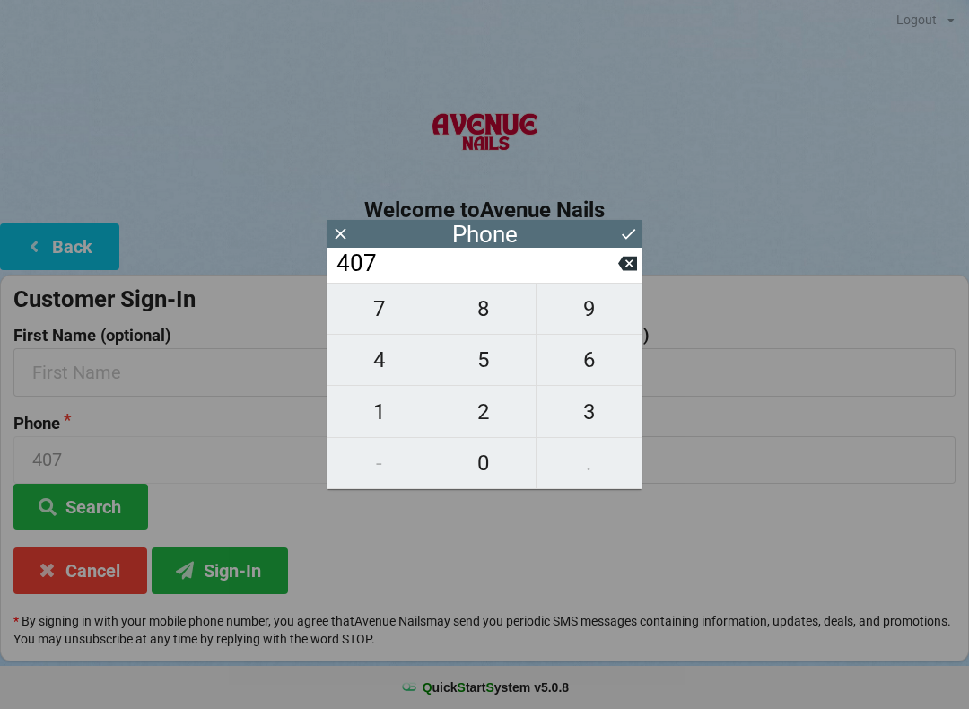
click at [389, 355] on span "4" at bounding box center [380, 360] width 104 height 38
type input "4074"
click at [583, 358] on span "6" at bounding box center [589, 360] width 105 height 38
type input "40746"
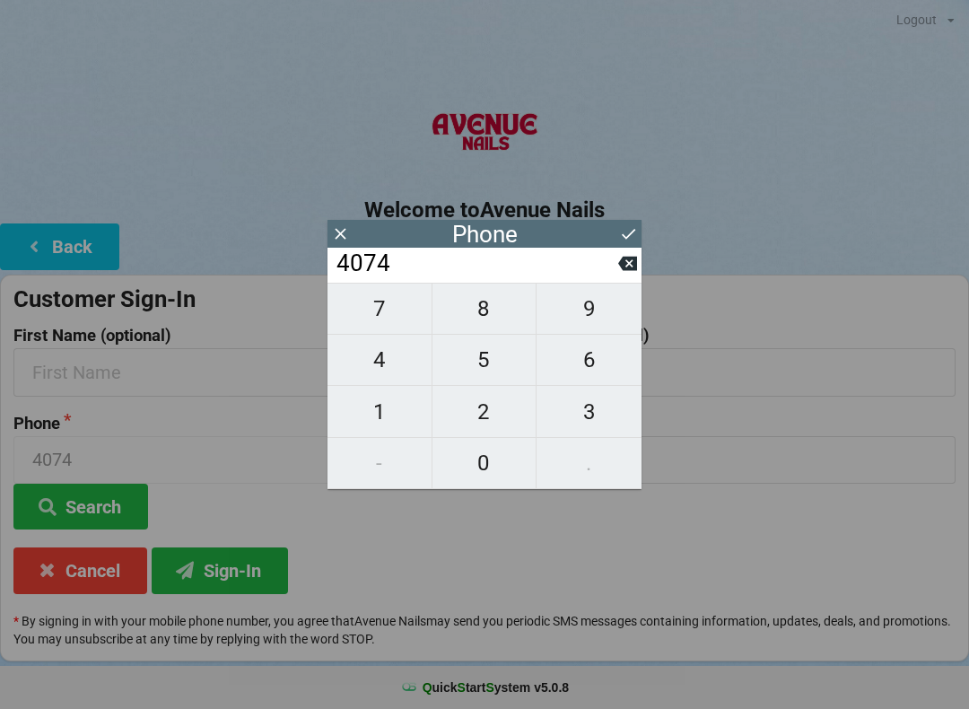
type input "40746"
click at [380, 318] on span "7" at bounding box center [380, 309] width 104 height 38
type input "407467"
click at [495, 353] on span "5" at bounding box center [485, 360] width 104 height 38
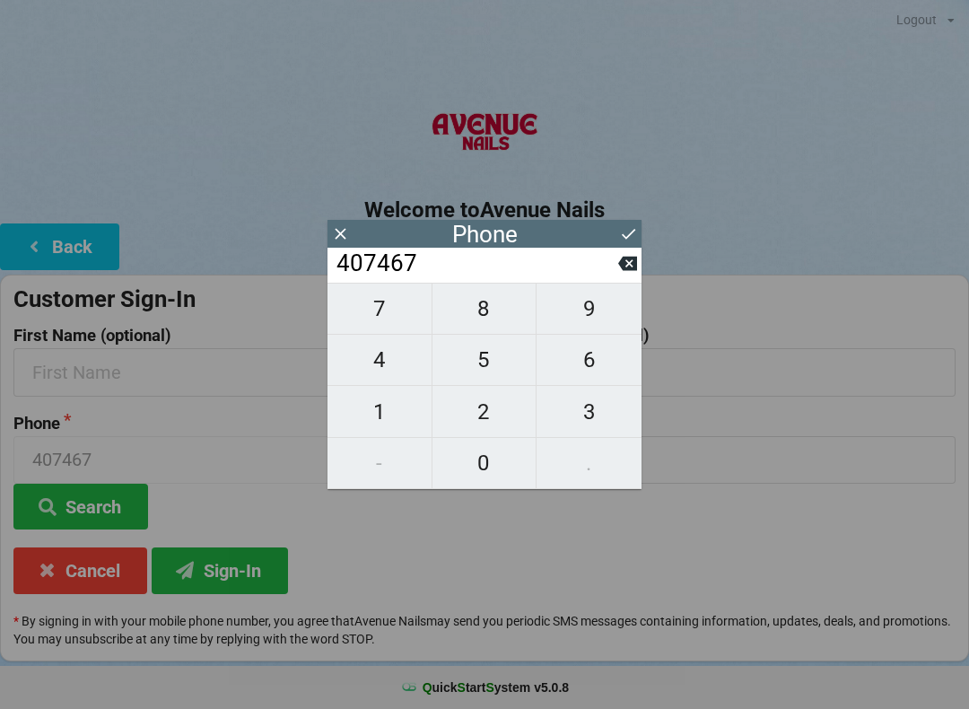
type input "4074675"
click at [493, 461] on span "0" at bounding box center [485, 463] width 104 height 38
type input "40746750"
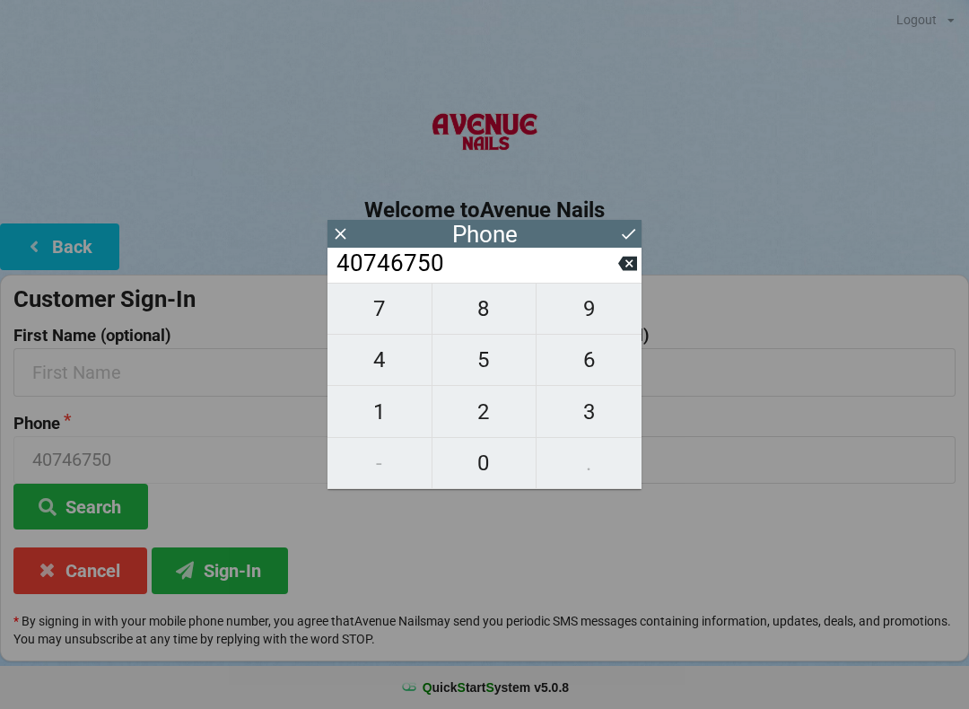
click at [593, 420] on span "3" at bounding box center [589, 412] width 105 height 38
type input "407467503"
click at [386, 366] on span "4" at bounding box center [380, 360] width 104 height 38
type input "4074675034"
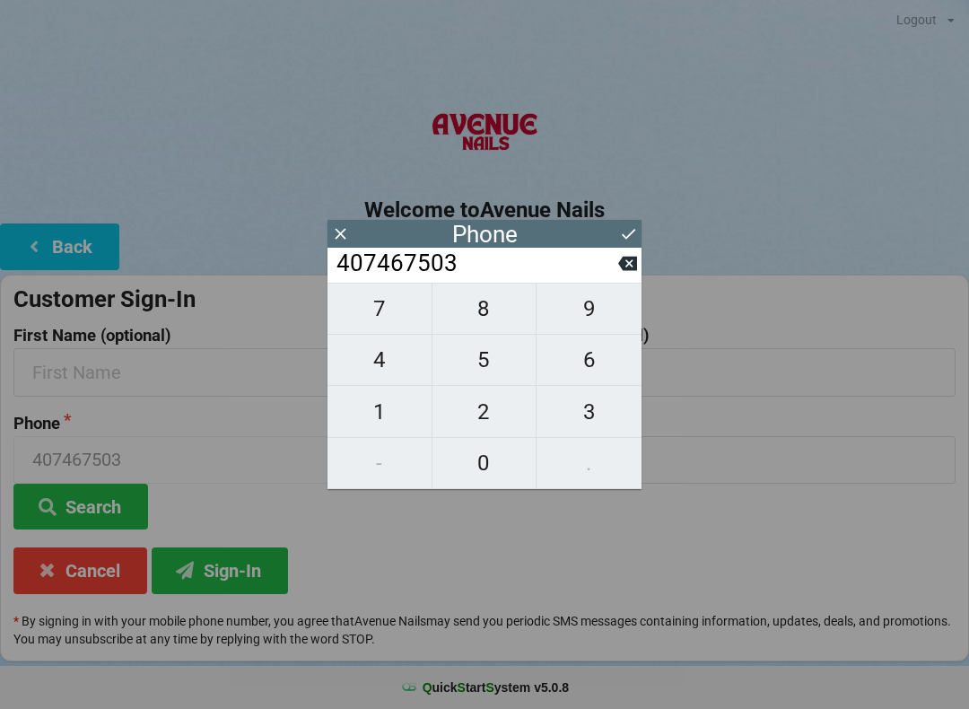
type input "4074675034"
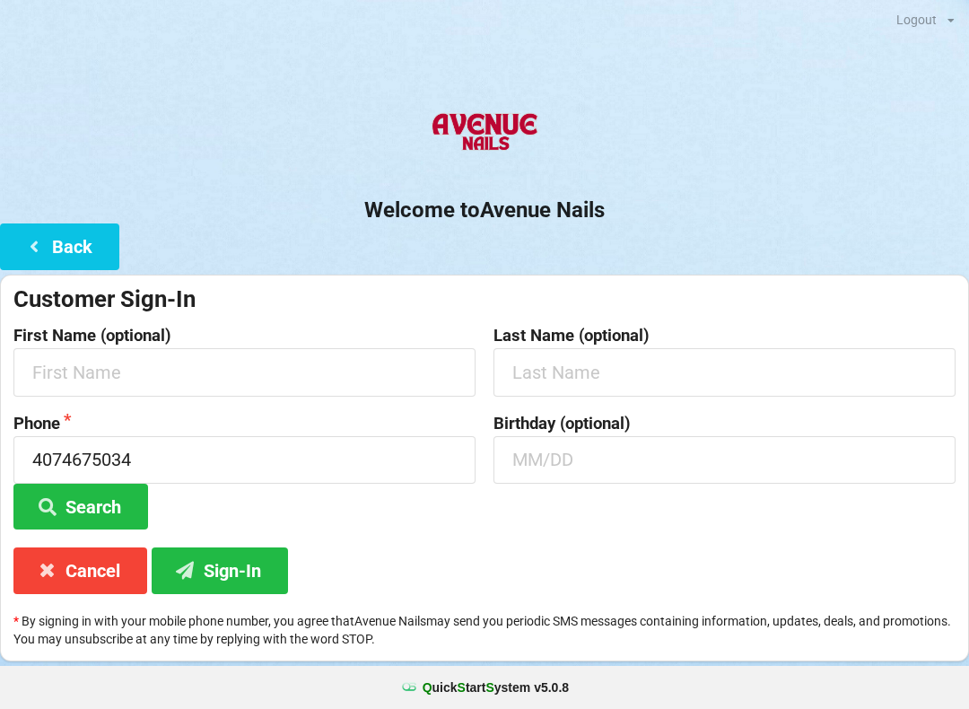
click at [631, 220] on h2 "Welcome to [GEOGRAPHIC_DATA]" at bounding box center [484, 211] width 969 height 28
click at [237, 363] on input "text" at bounding box center [244, 372] width 462 height 48
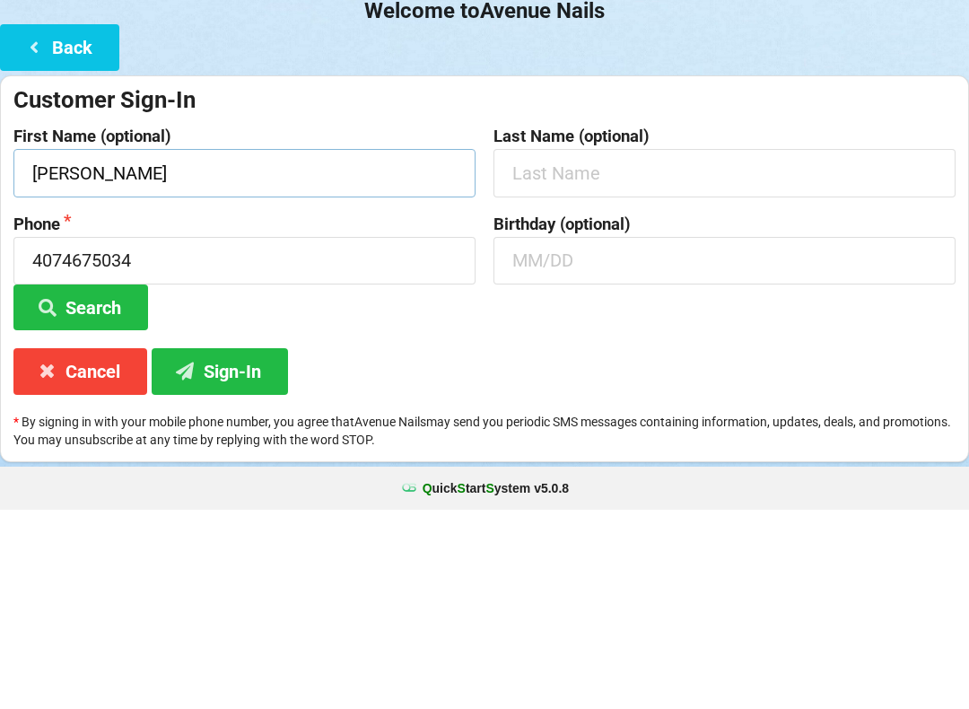
type input "[PERSON_NAME]"
click at [594, 348] on input "text" at bounding box center [725, 372] width 462 height 48
type input "[PERSON_NAME]"
click at [619, 436] on input "text" at bounding box center [725, 460] width 462 height 48
type input "04/16"
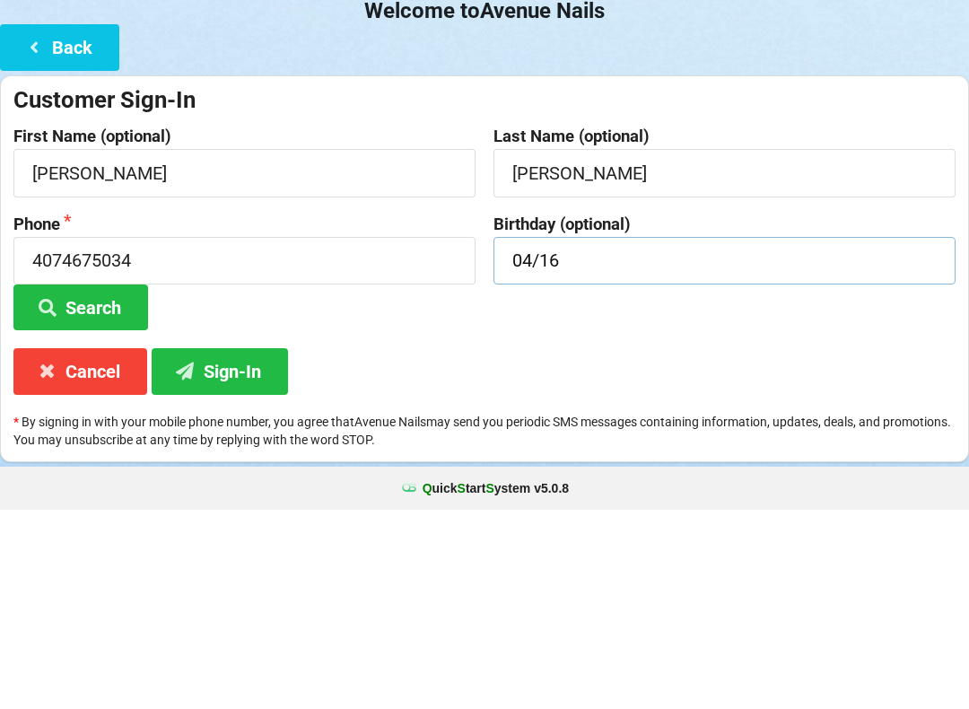
click at [81, 484] on button "Search" at bounding box center [80, 507] width 135 height 46
click at [839, 415] on div "Birthday (optional) 04/16" at bounding box center [725, 473] width 480 height 116
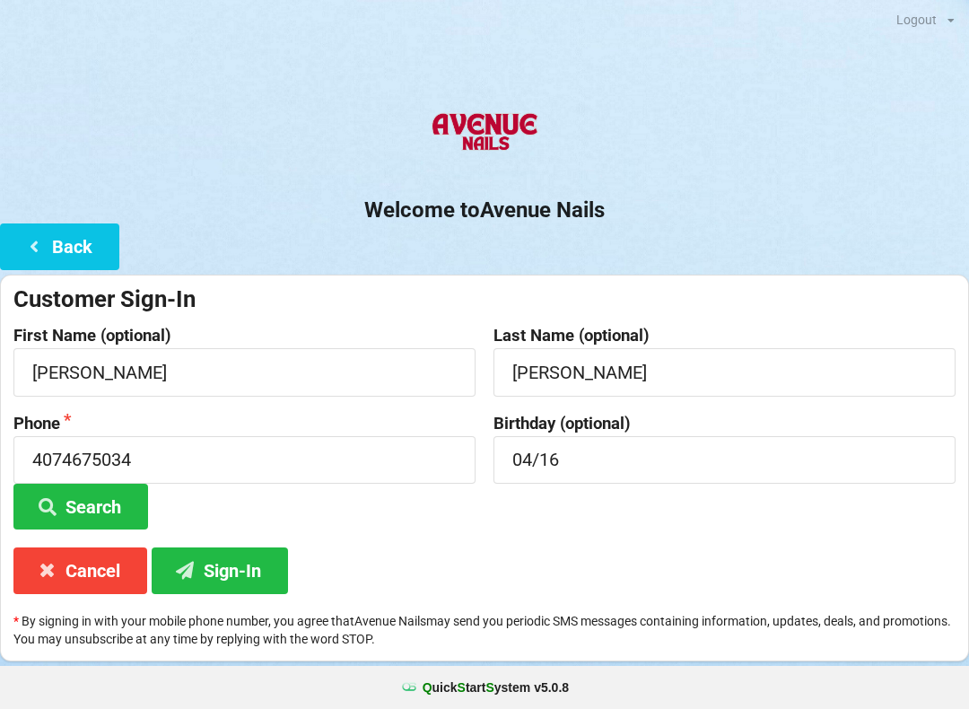
click at [266, 558] on button "Sign-In" at bounding box center [220, 570] width 136 height 46
